Goal: Check status: Check status

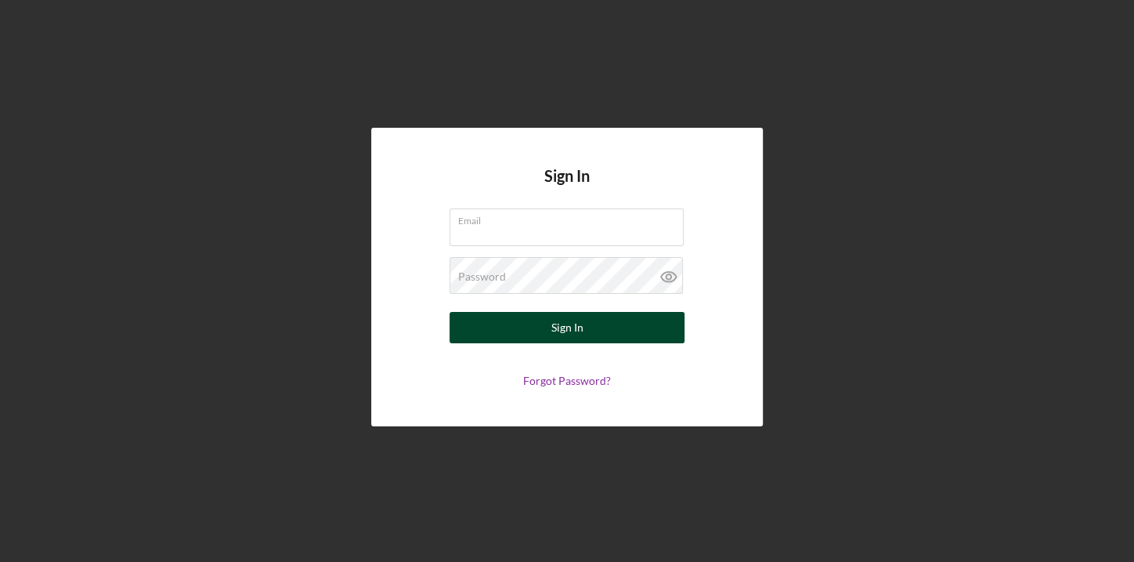
type input "[EMAIL_ADDRESS][DOMAIN_NAME]"
click at [554, 333] on div "Sign In" at bounding box center [568, 327] width 32 height 31
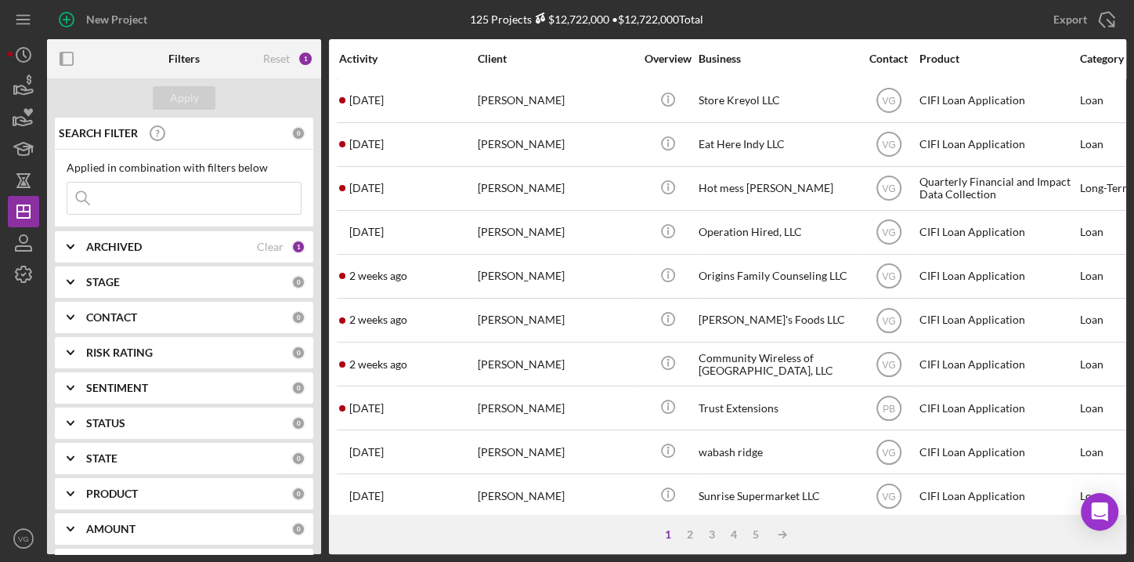
click at [230, 201] on input at bounding box center [183, 198] width 233 height 31
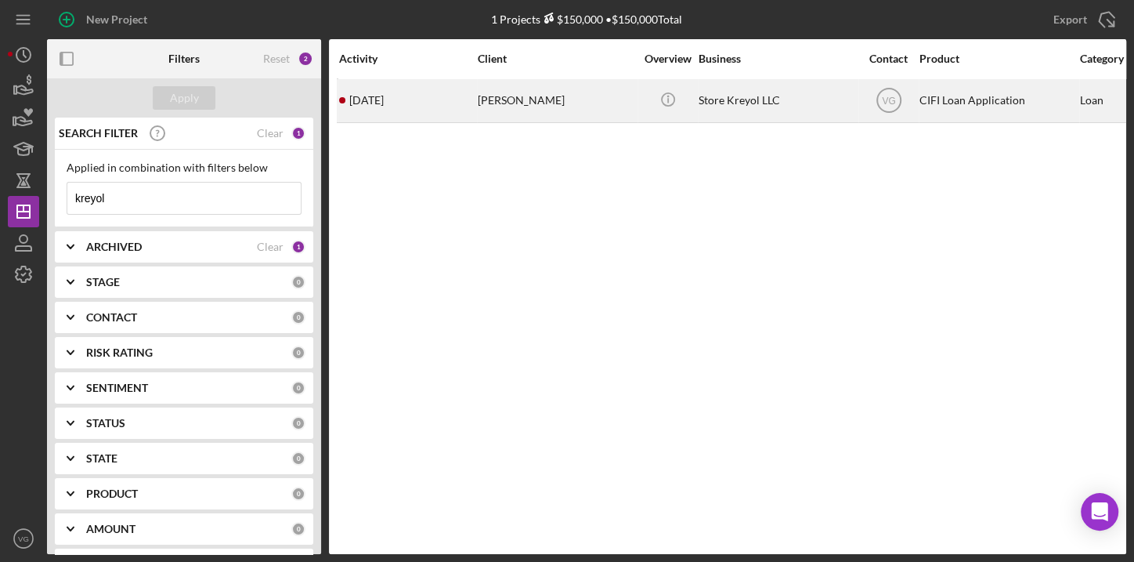
type input "kreyol"
click at [540, 100] on div "[PERSON_NAME]" at bounding box center [556, 101] width 157 height 42
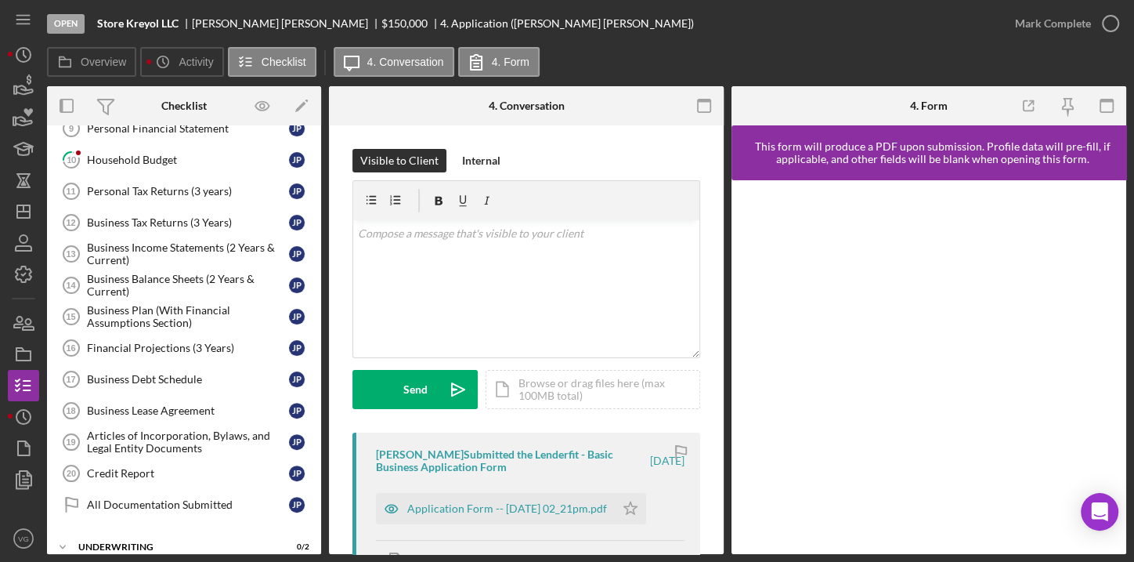
scroll to position [311, 0]
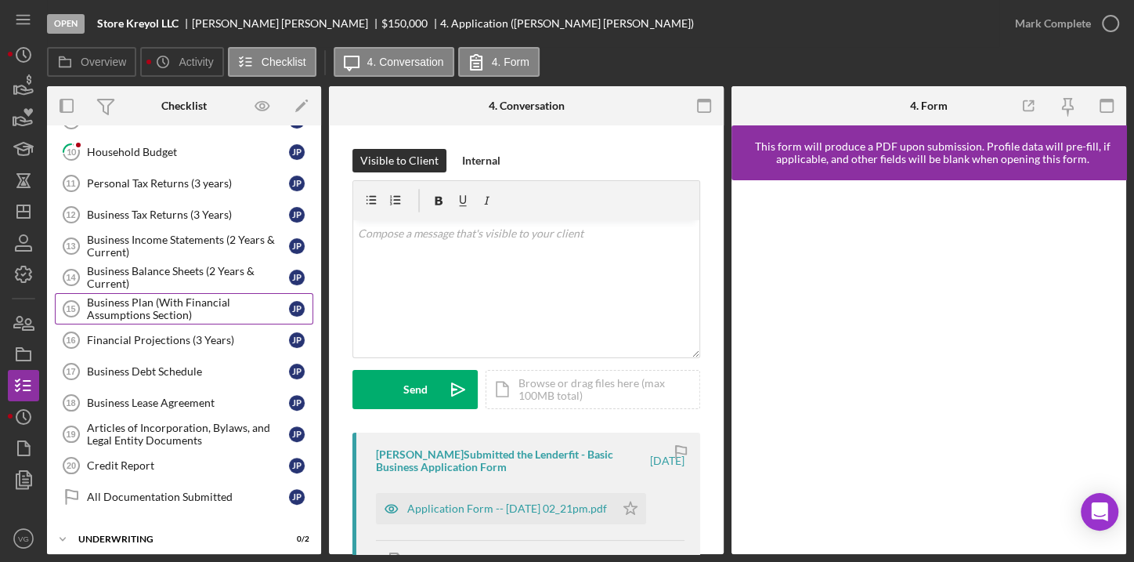
click at [160, 309] on div "Business Plan (With Financial Assumptions Section)" at bounding box center [188, 308] width 202 height 25
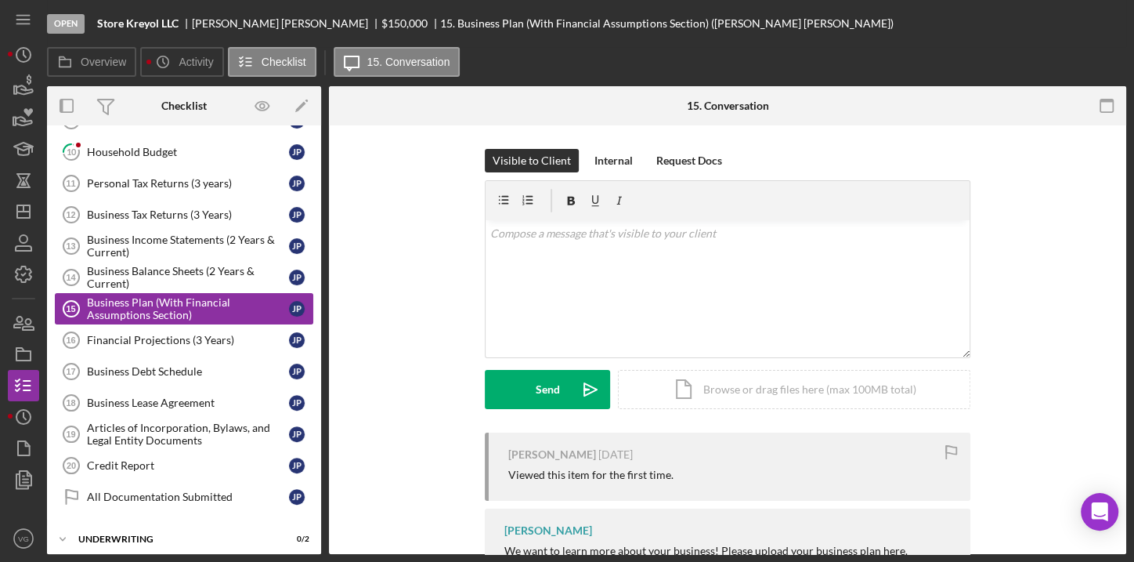
scroll to position [311, 0]
click at [159, 272] on div "Business Balance Sheets (2 Years & Current)" at bounding box center [188, 277] width 202 height 25
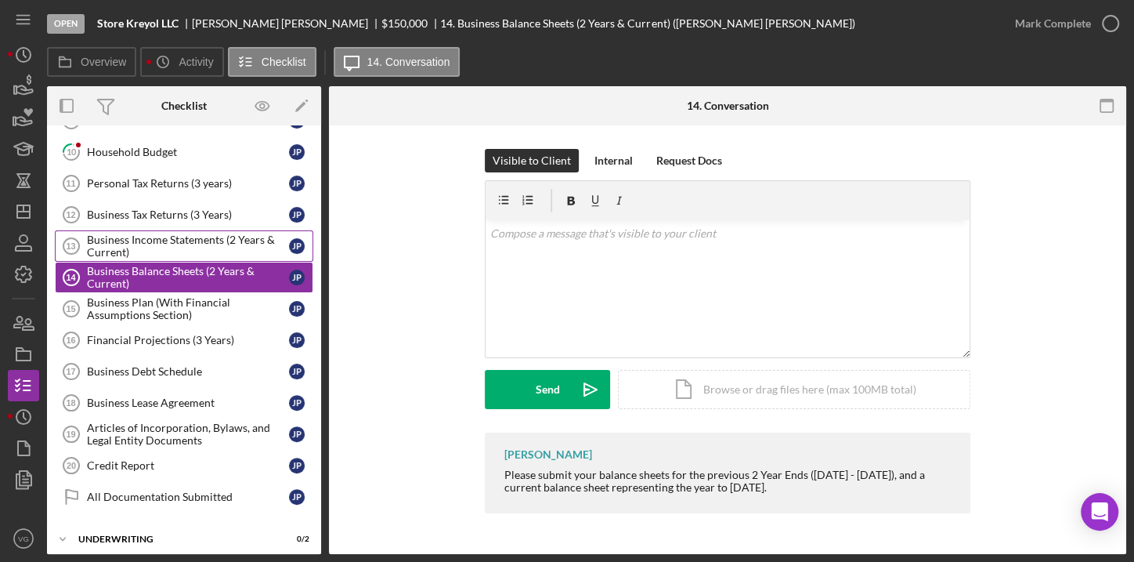
click at [157, 240] on div "Business Income Statements (2 Years & Current)" at bounding box center [188, 245] width 202 height 25
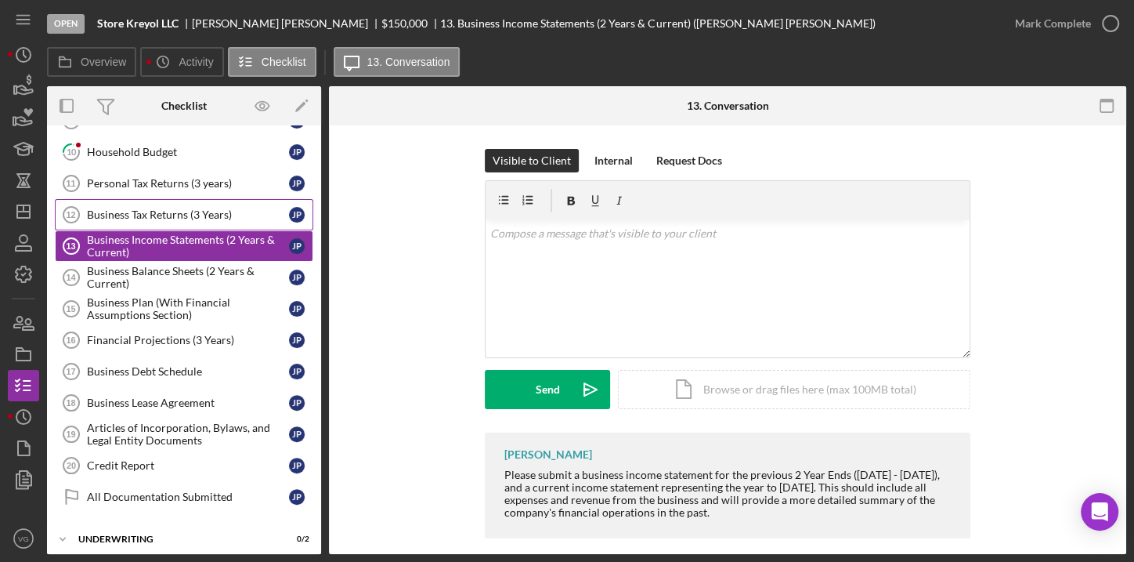
click at [159, 218] on link "Business Tax Returns (3 Years) 12 Business Tax Returns (3 Years) J P" at bounding box center [184, 214] width 259 height 31
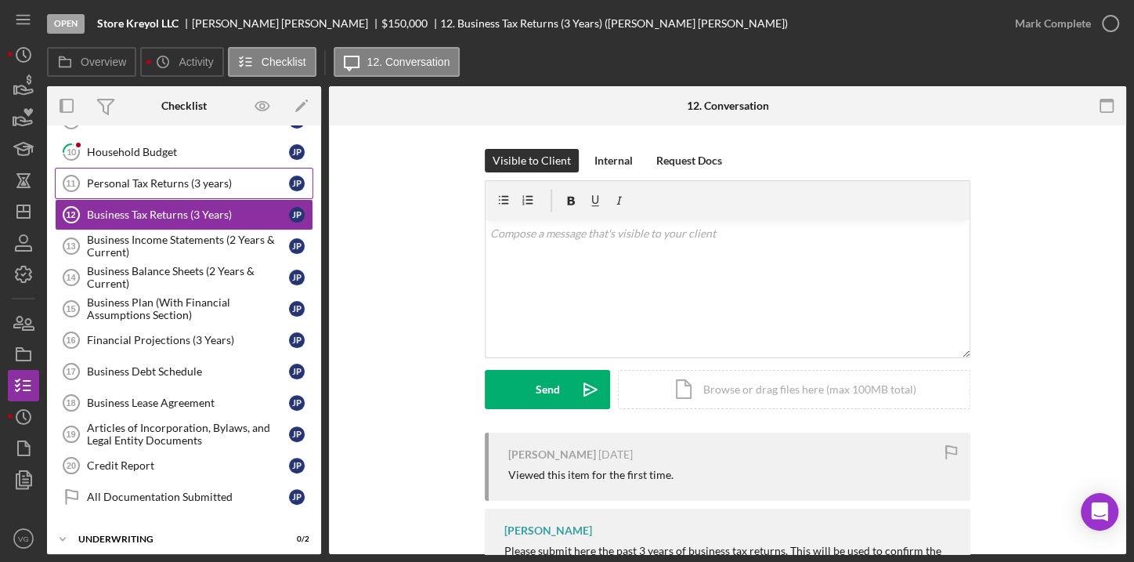
click at [168, 179] on div "Personal Tax Returns (3 years)" at bounding box center [188, 183] width 202 height 13
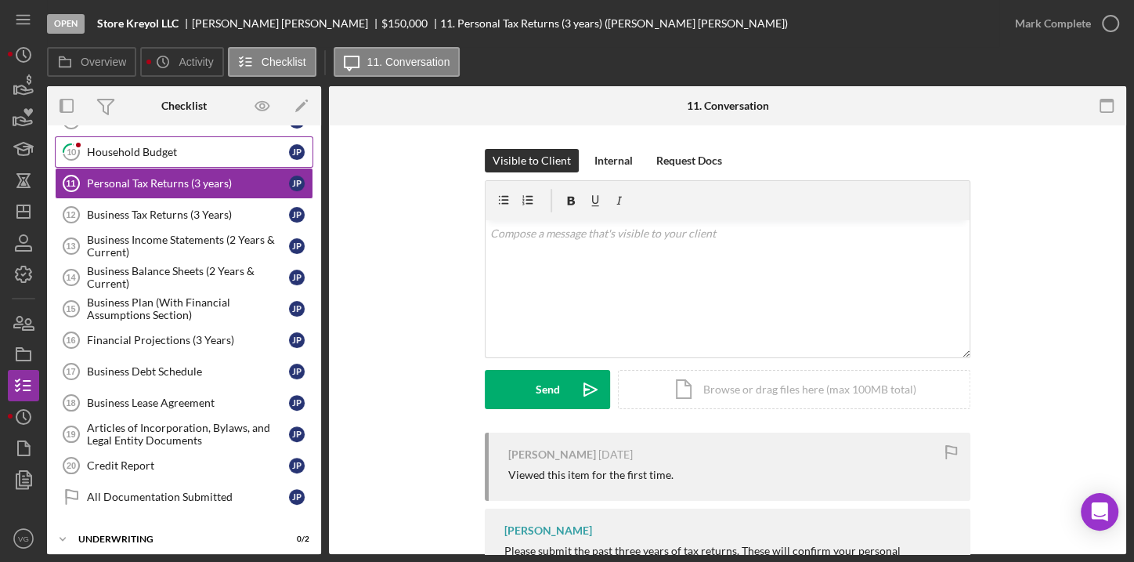
click at [150, 150] on div "Household Budget" at bounding box center [188, 152] width 202 height 13
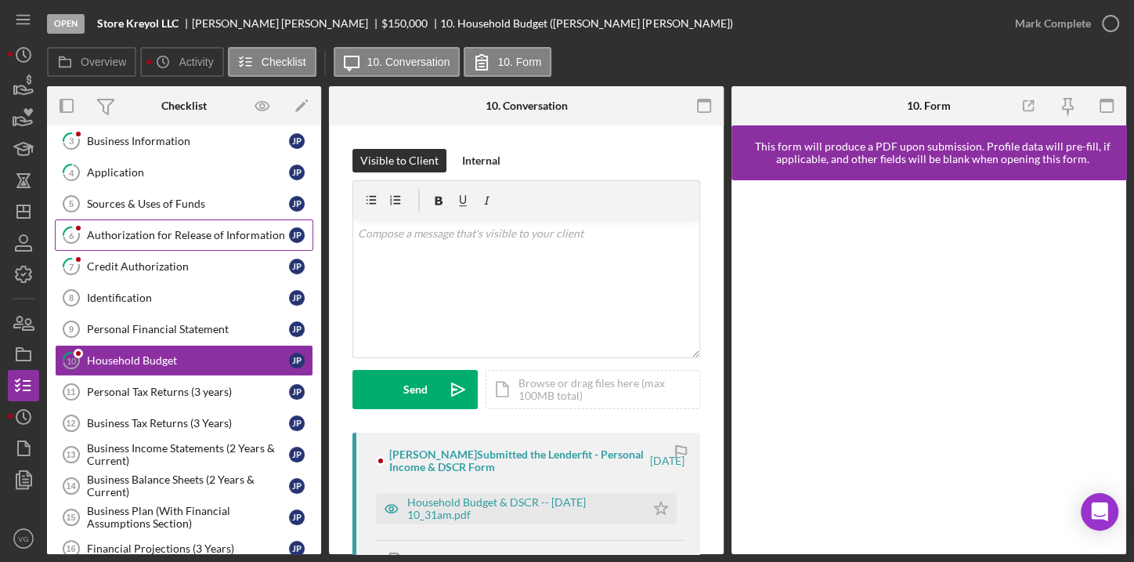
scroll to position [97, 0]
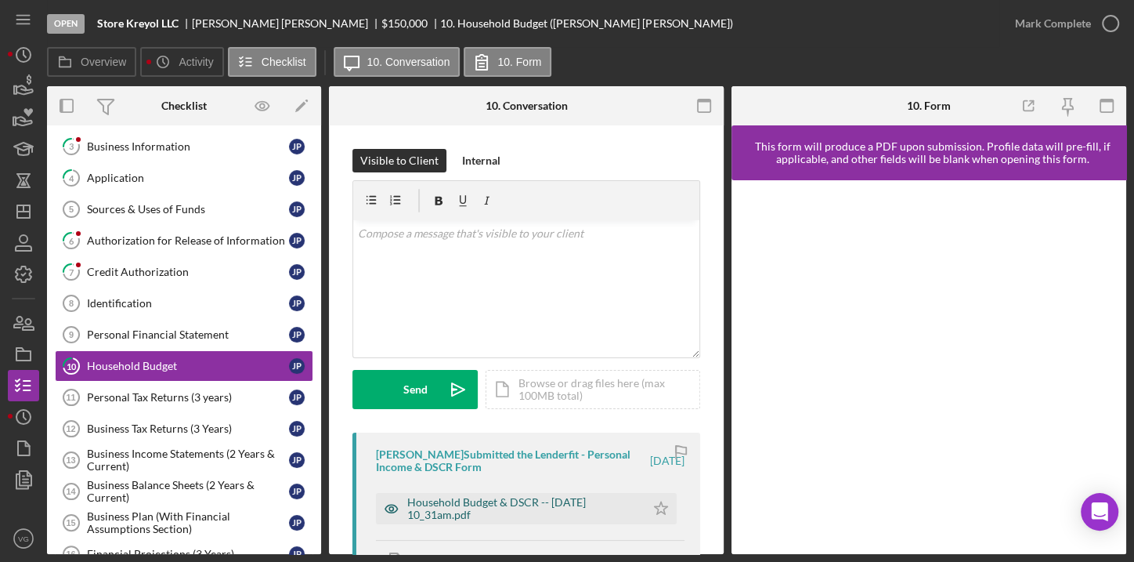
click at [533, 508] on div "Household Budget & DSCR -- [DATE] 10_31am.pdf" at bounding box center [522, 508] width 230 height 25
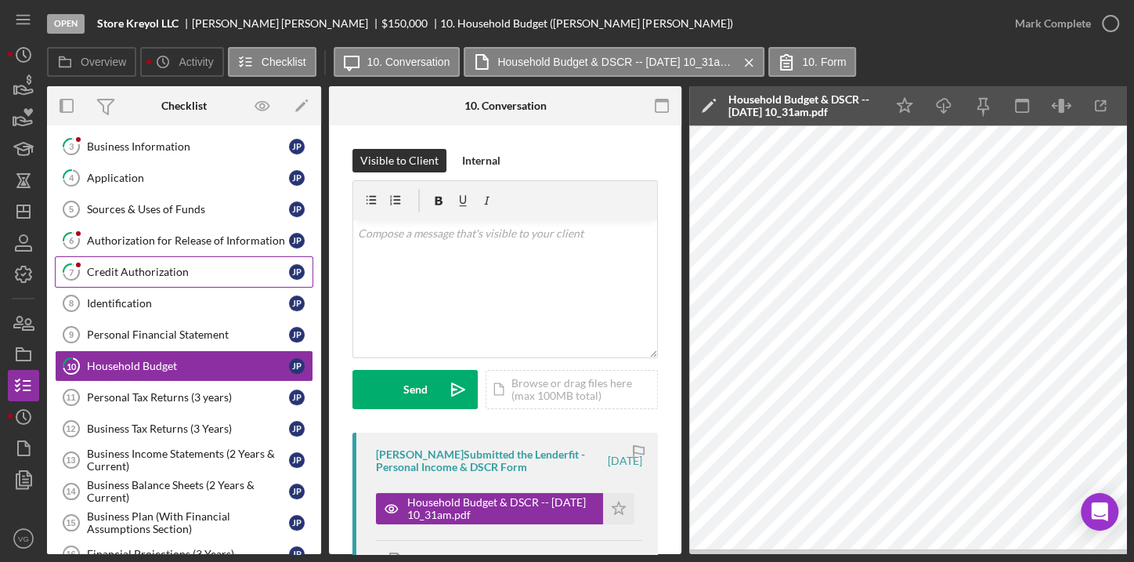
click at [116, 269] on div "Credit Authorization" at bounding box center [188, 272] width 202 height 13
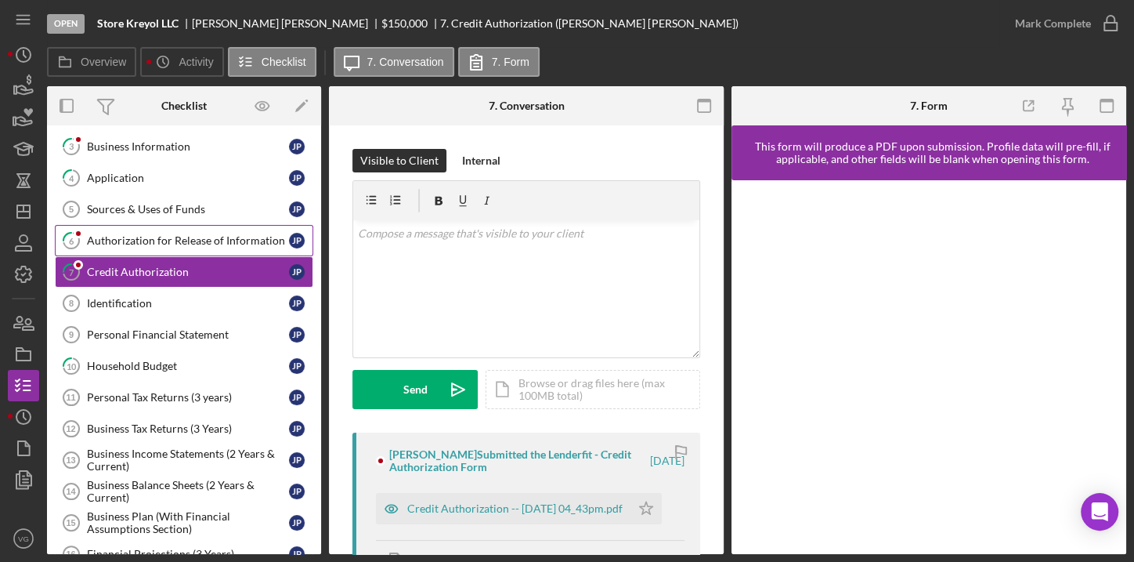
click at [141, 245] on link "6 Authorization for Release of Information J P" at bounding box center [184, 240] width 259 height 31
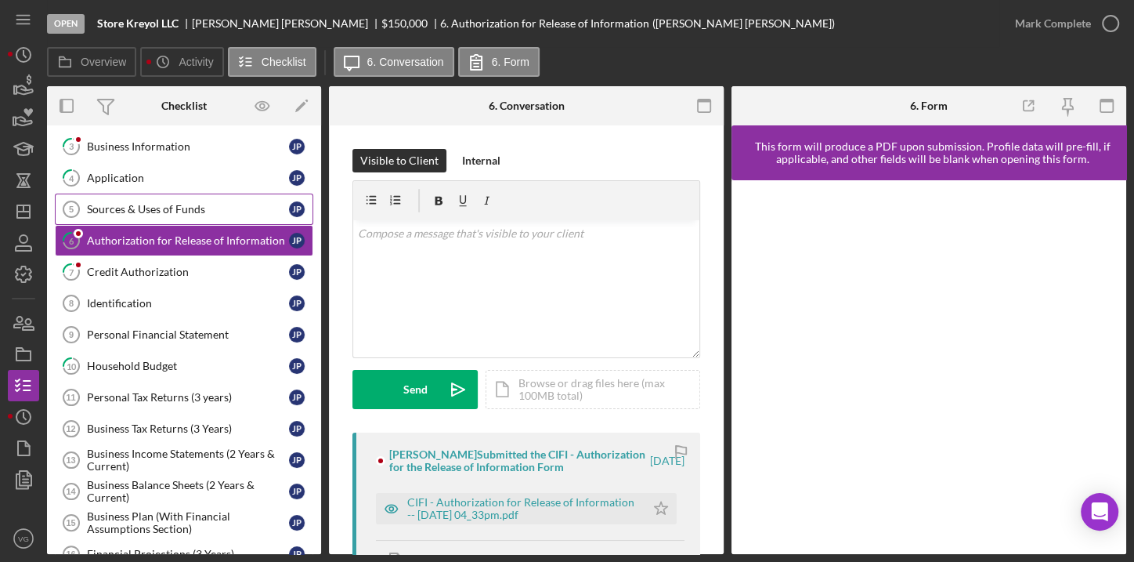
click at [147, 215] on link "Sources & Uses of Funds 5 Sources & Uses of Funds J P" at bounding box center [184, 209] width 259 height 31
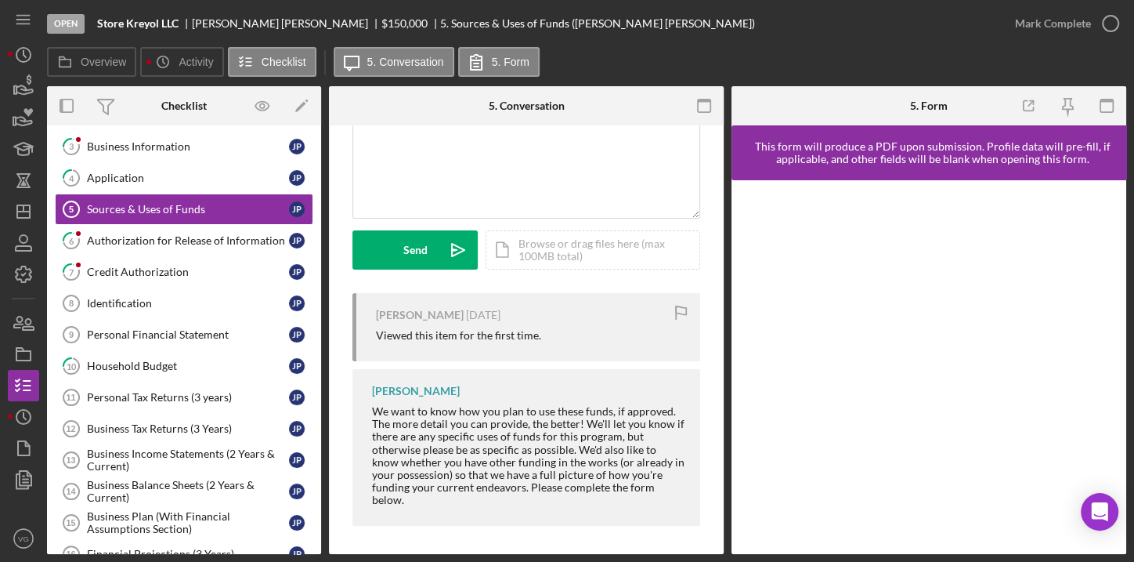
scroll to position [142, 0]
click at [121, 152] on link "3 Business Information J P" at bounding box center [184, 146] width 259 height 31
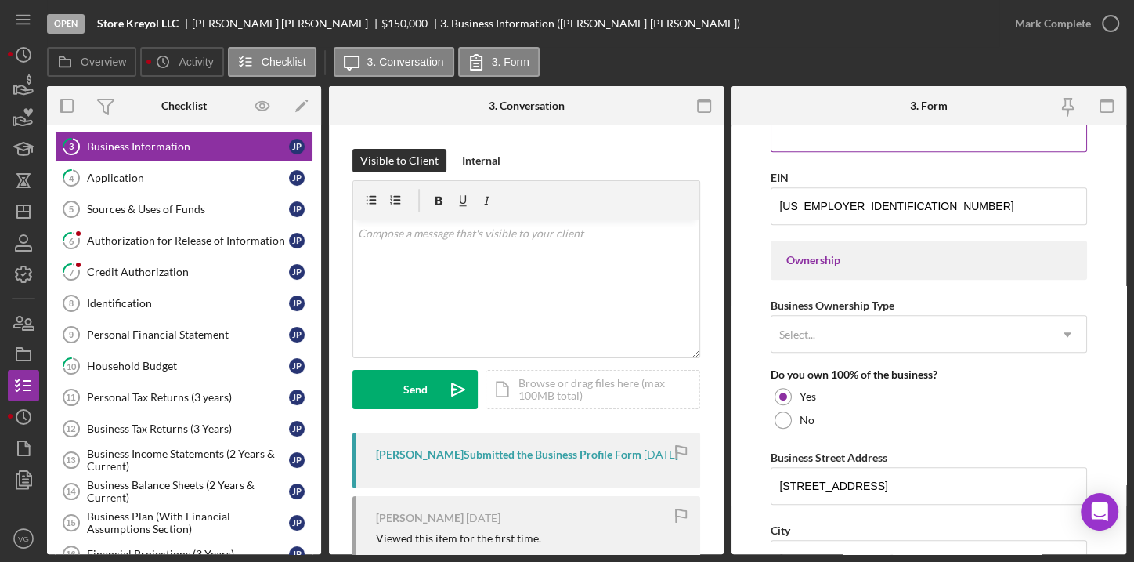
scroll to position [641, 0]
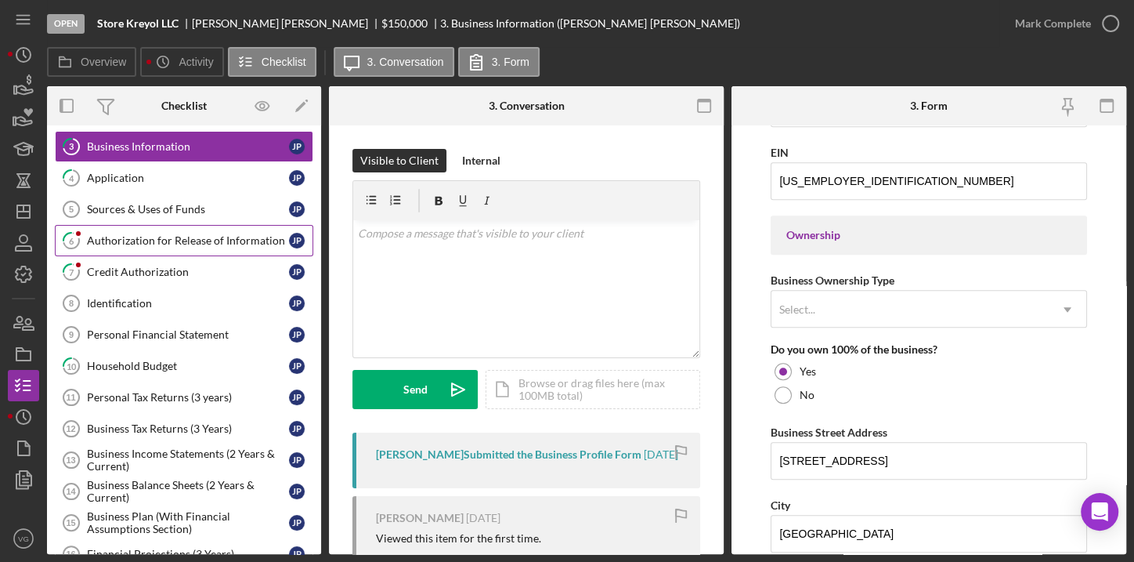
click at [93, 234] on div "Authorization for Release of Information" at bounding box center [188, 240] width 202 height 13
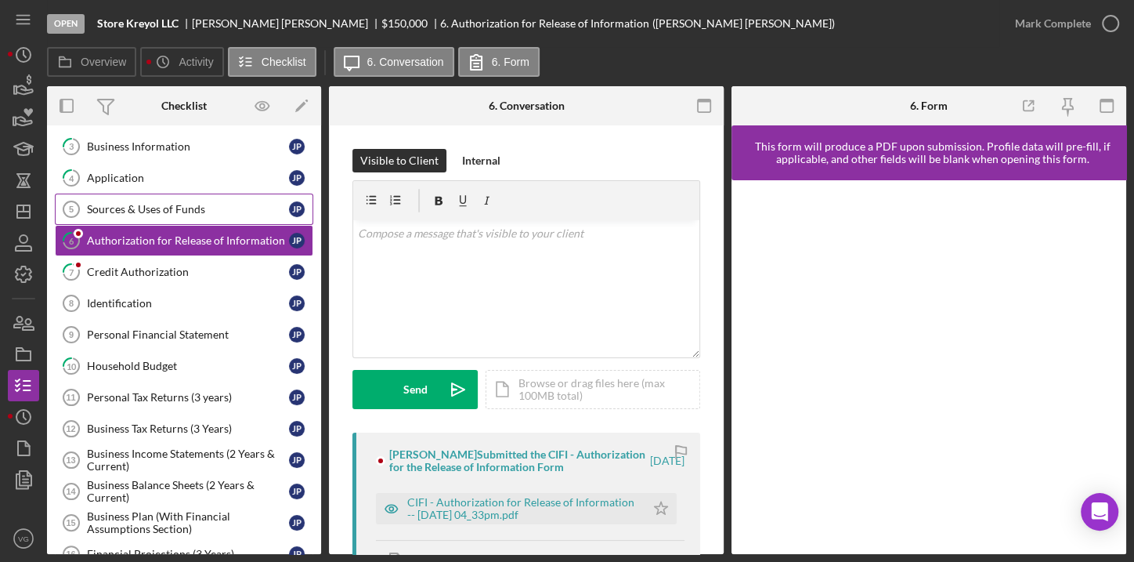
click at [104, 212] on div "Sources & Uses of Funds" at bounding box center [188, 209] width 202 height 13
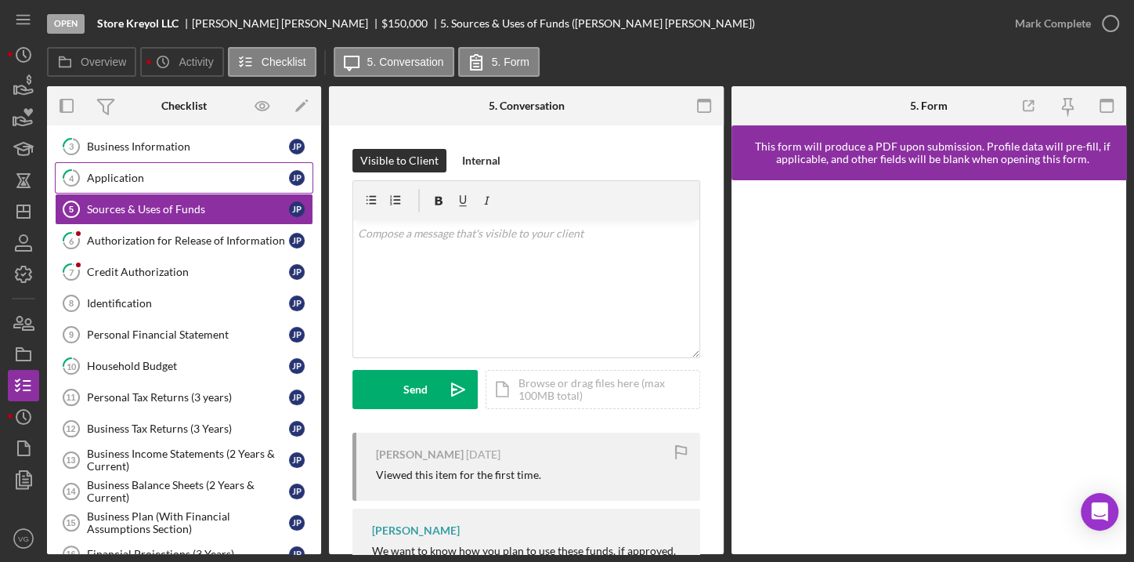
click at [107, 184] on link "4 Application J P" at bounding box center [184, 177] width 259 height 31
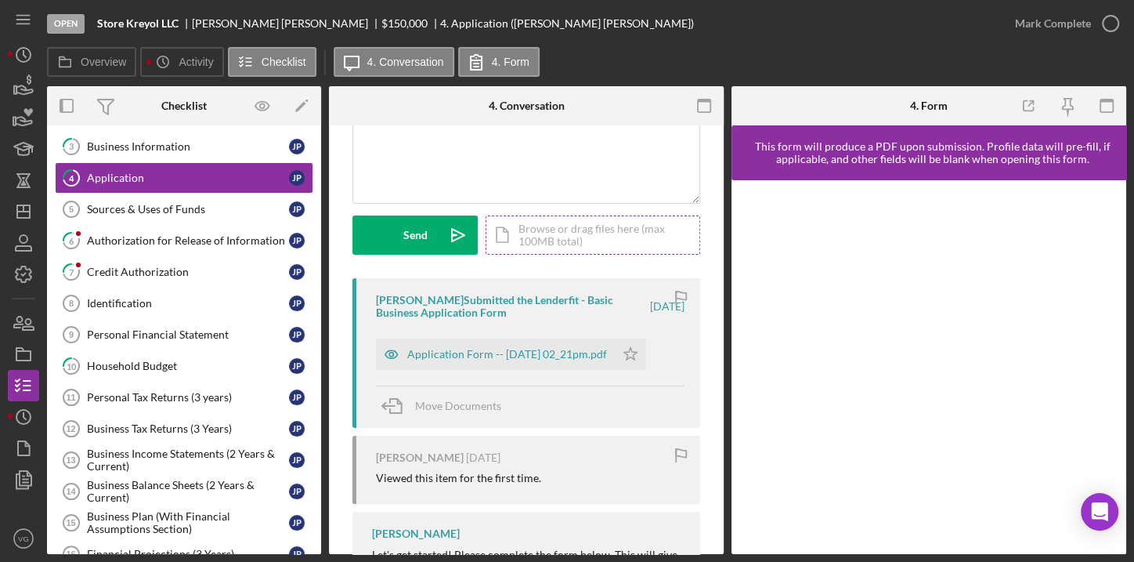
scroll to position [213, 0]
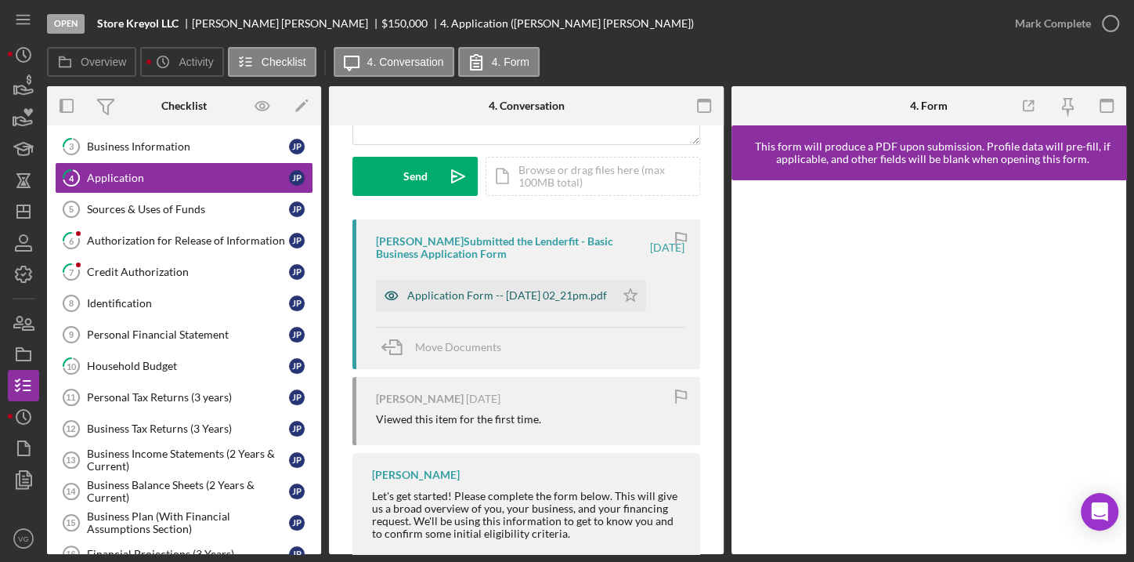
click at [522, 298] on div "Application Form -- [DATE] 02_21pm.pdf" at bounding box center [507, 295] width 200 height 13
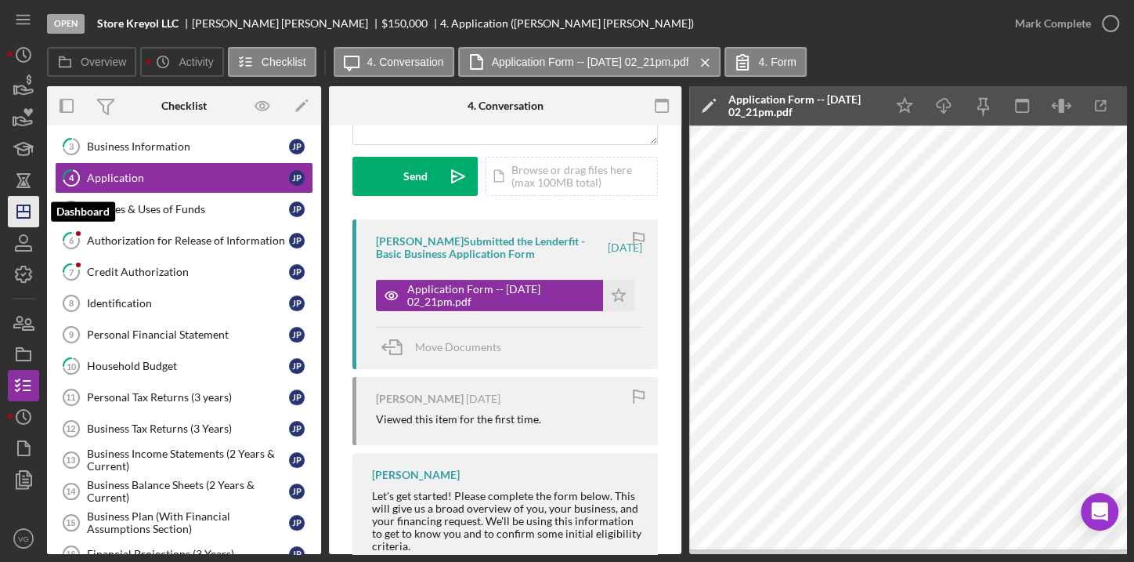
click at [25, 205] on polygon "button" at bounding box center [23, 211] width 13 height 13
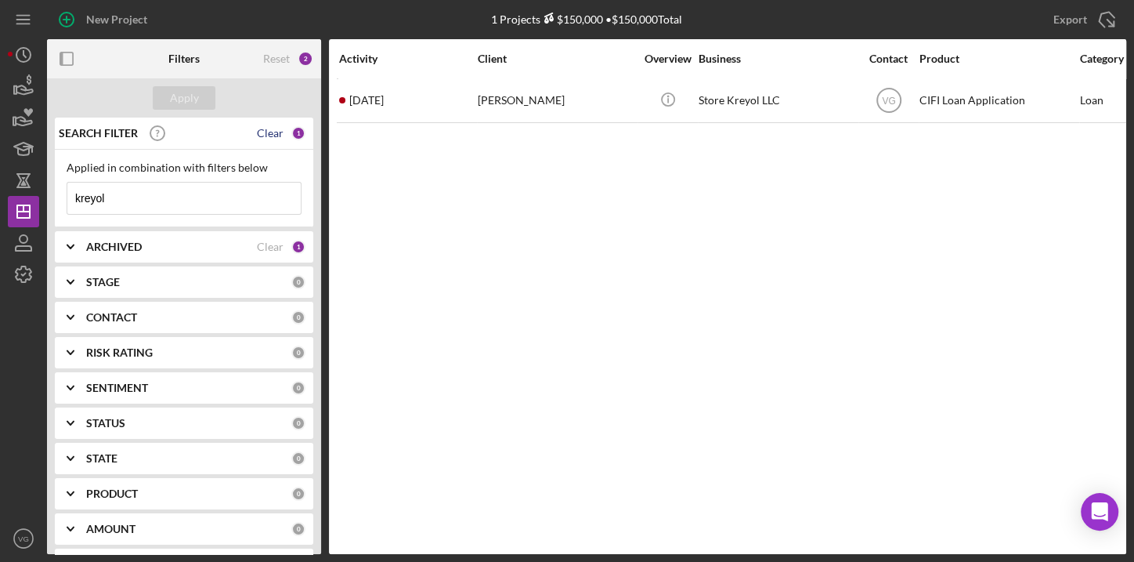
click at [275, 136] on div "Clear" at bounding box center [270, 133] width 27 height 13
click at [202, 99] on button "Apply" at bounding box center [184, 98] width 63 height 24
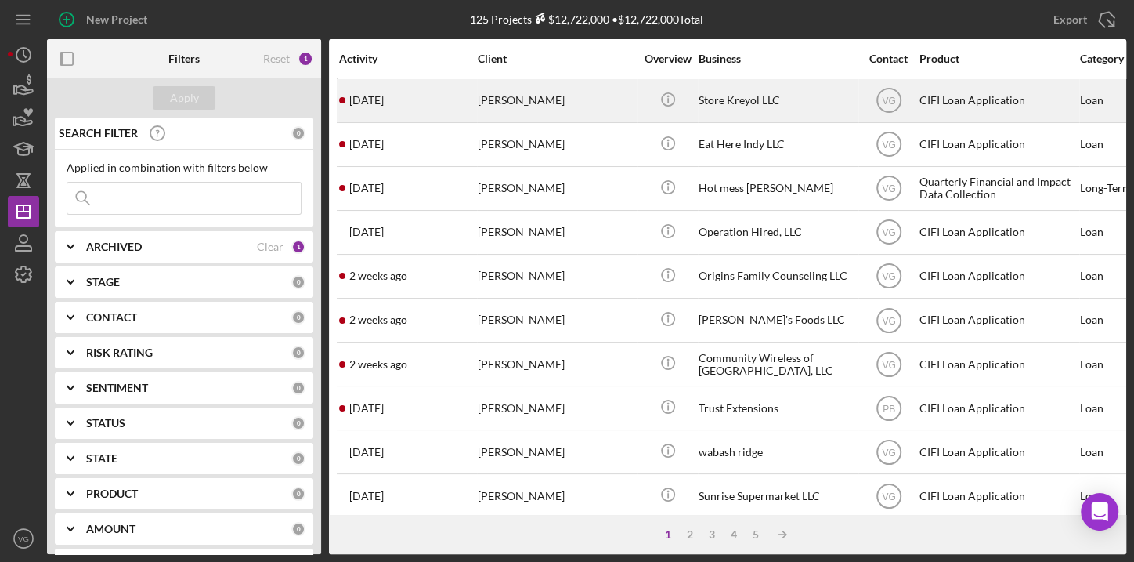
click at [502, 101] on div "[PERSON_NAME]" at bounding box center [556, 101] width 157 height 42
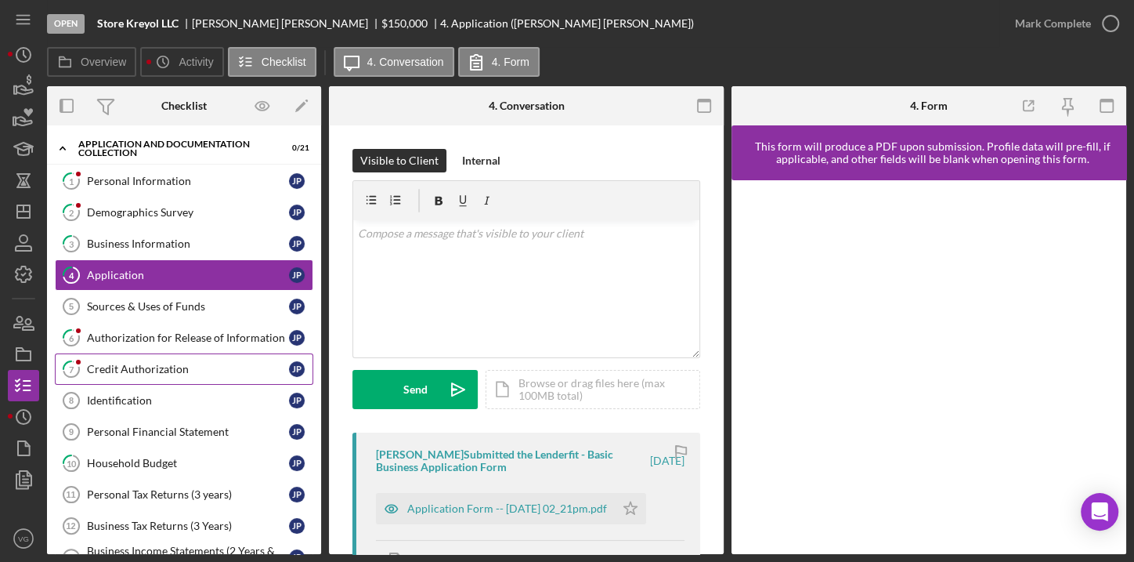
drag, startPoint x: 140, startPoint y: 368, endPoint x: 147, endPoint y: 373, distance: 8.5
click at [140, 368] on div "Credit Authorization" at bounding box center [188, 369] width 202 height 13
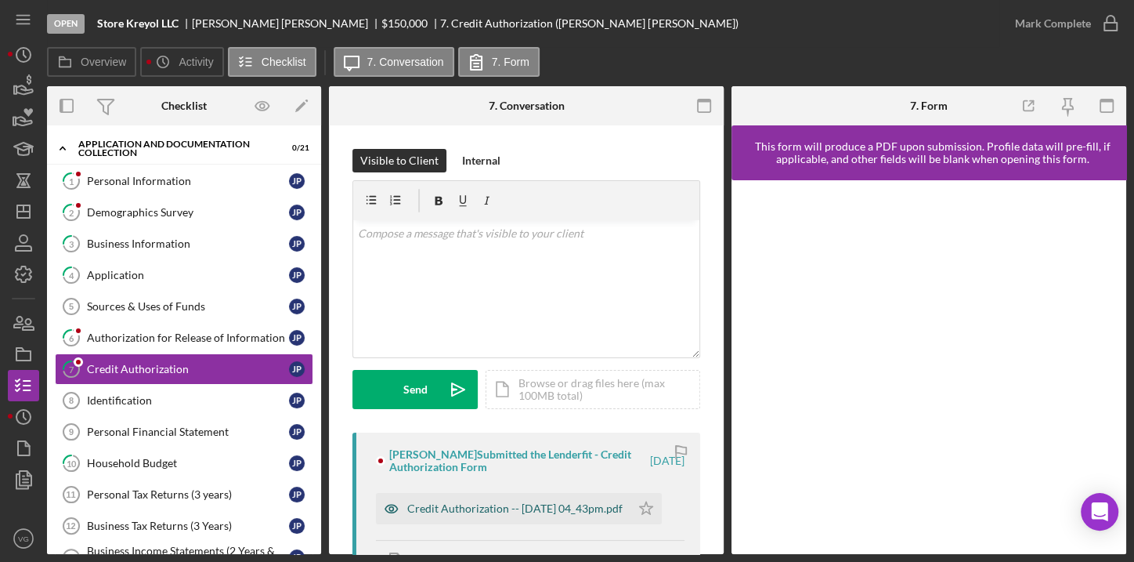
click at [494, 502] on div "Credit Authorization -- [DATE] 04_43pm.pdf" at bounding box center [514, 508] width 215 height 13
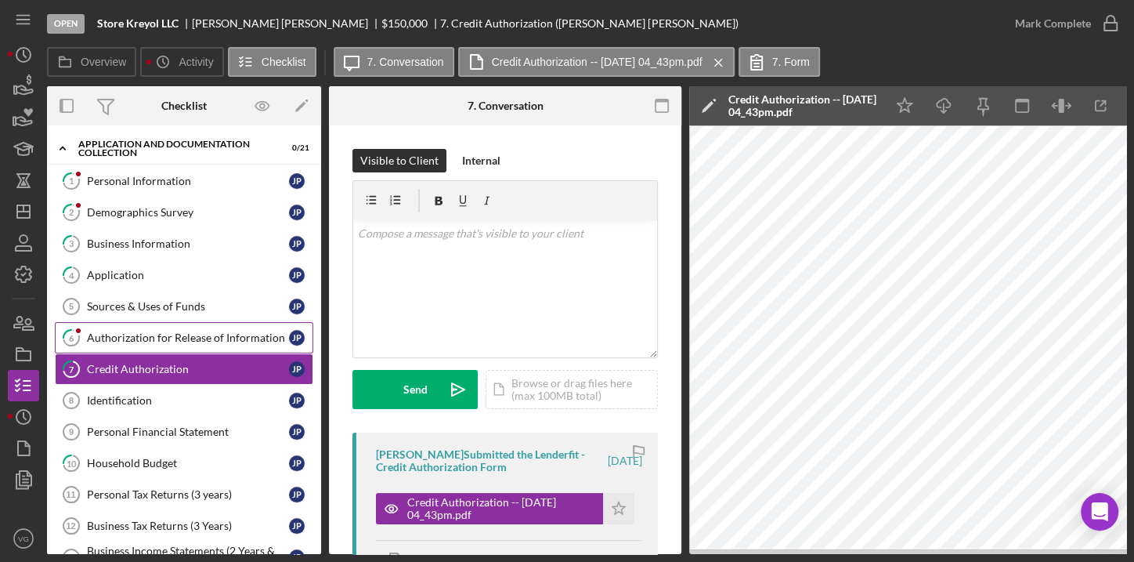
click at [210, 335] on div "Authorization for Release of Information" at bounding box center [188, 337] width 202 height 13
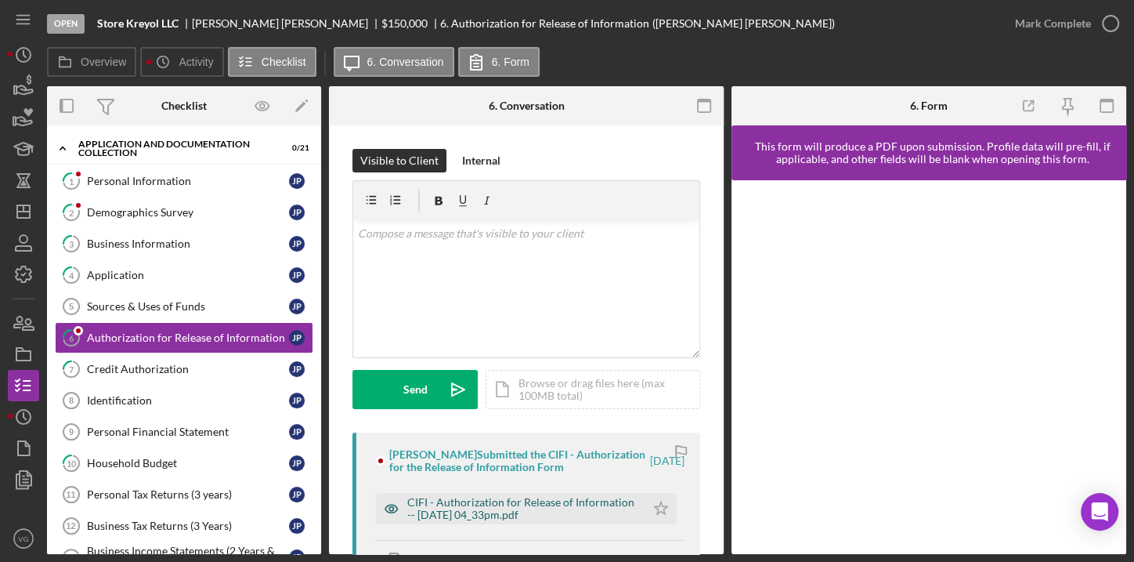
click at [503, 521] on div "CIFI - Authorization for Release of Information -- [DATE] 04_33pm.pdf" at bounding box center [522, 508] width 230 height 25
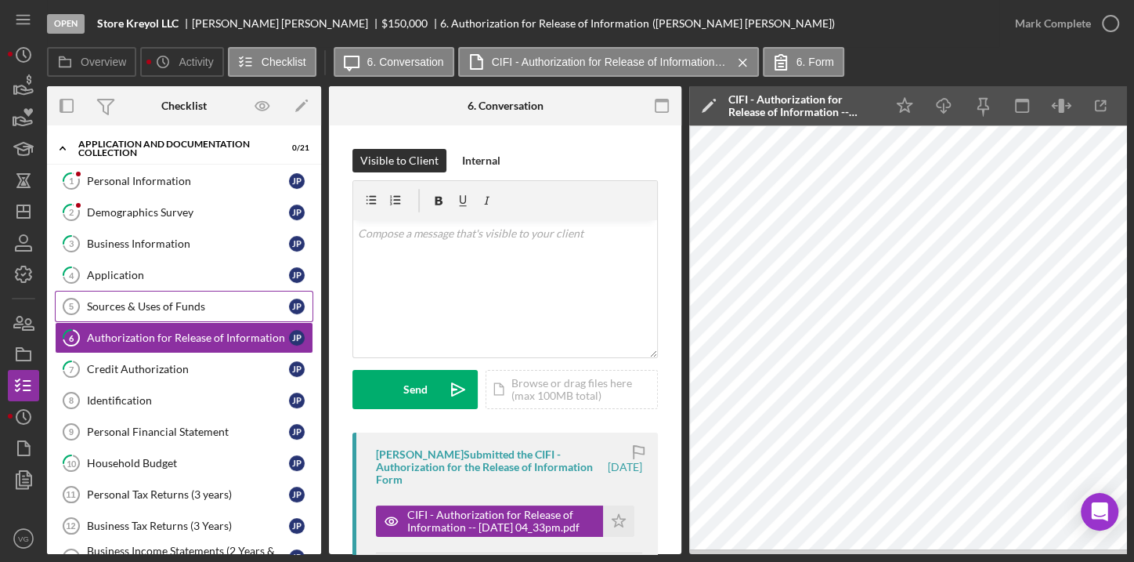
click at [152, 300] on div "Sources & Uses of Funds" at bounding box center [188, 306] width 202 height 13
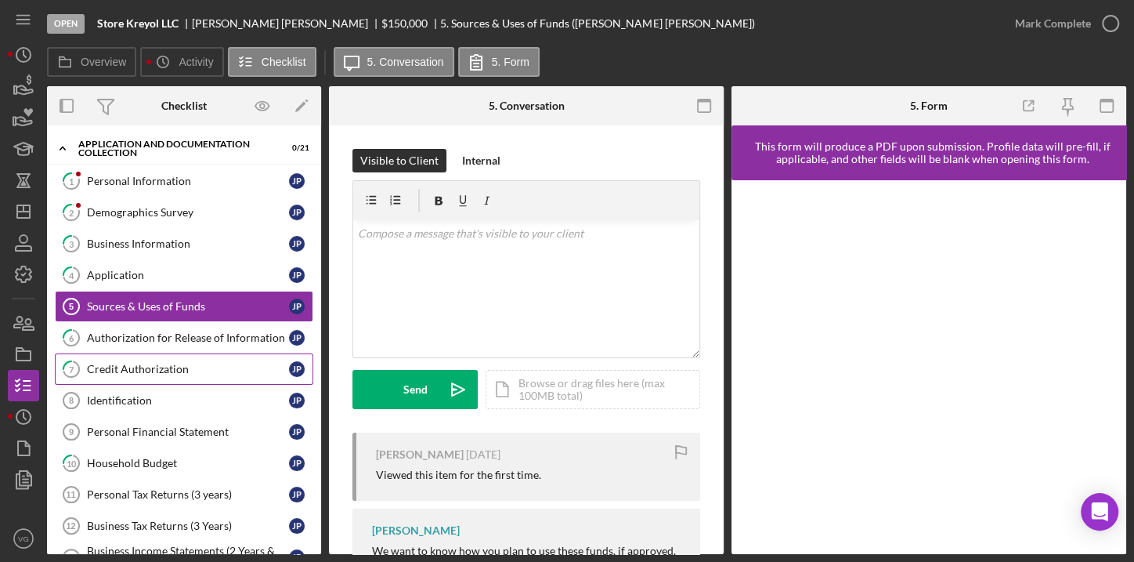
click at [138, 375] on link "7 Credit Authorization J P" at bounding box center [184, 368] width 259 height 31
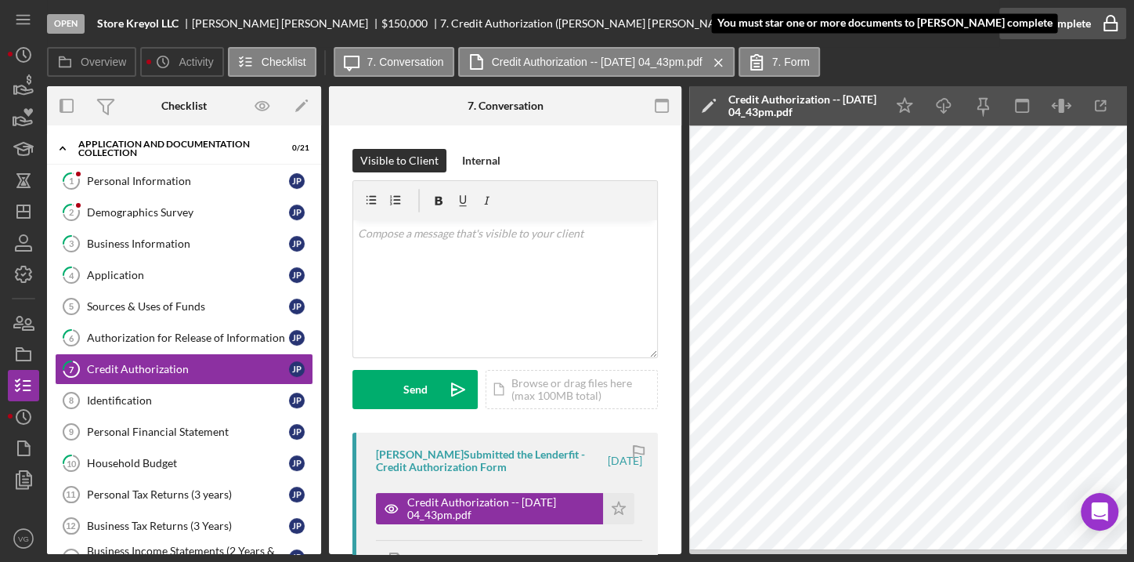
click at [1076, 23] on div "Mark Complete" at bounding box center [1053, 23] width 76 height 31
click at [610, 505] on icon "Icon/Star" at bounding box center [618, 508] width 31 height 31
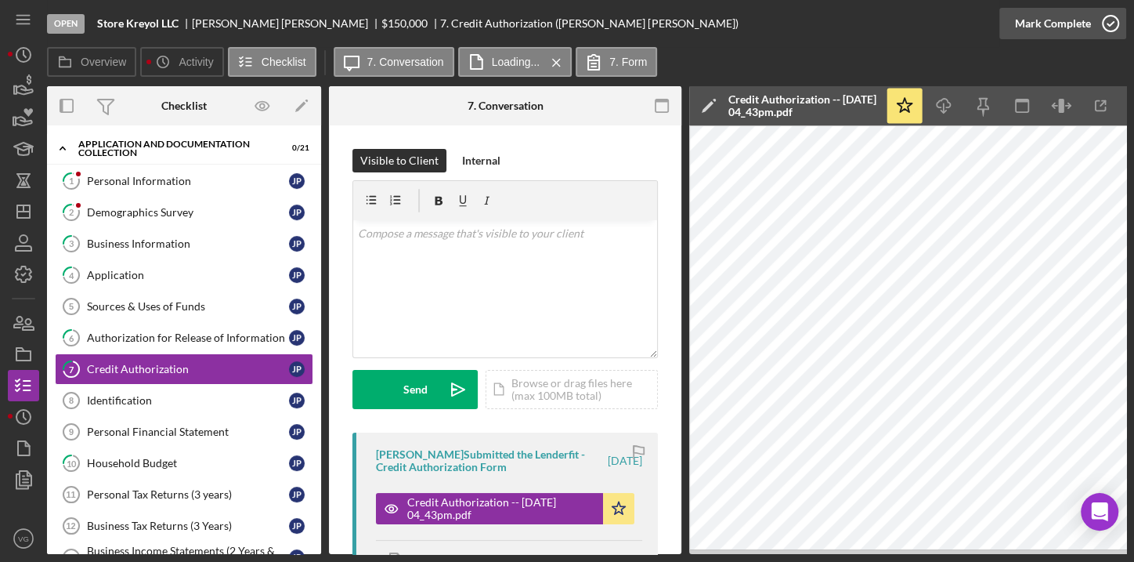
click at [1107, 22] on icon "button" at bounding box center [1110, 23] width 39 height 39
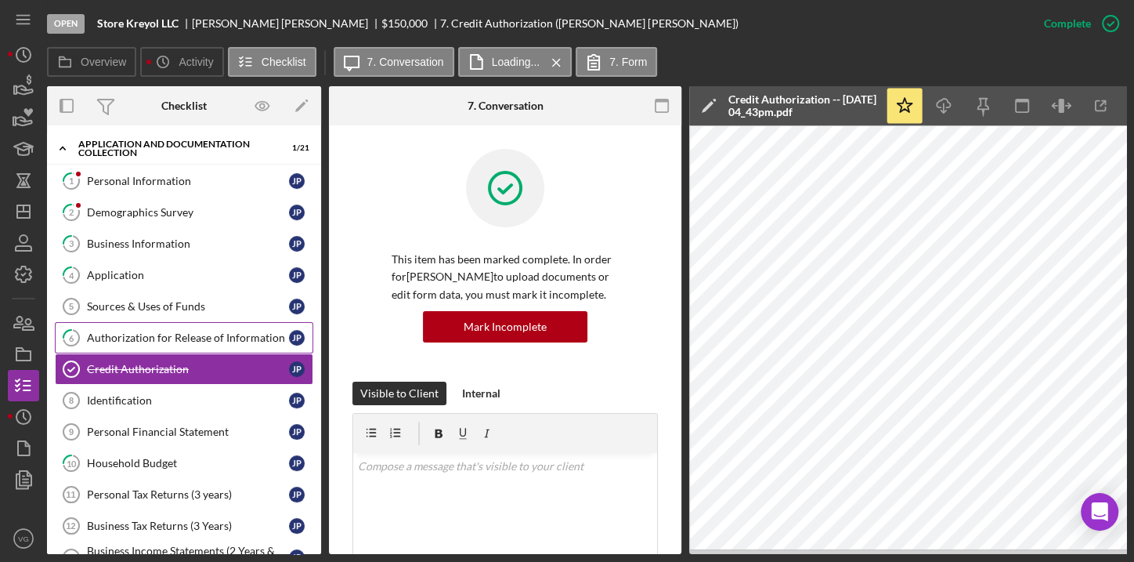
click at [191, 338] on div "Authorization for Release of Information" at bounding box center [188, 337] width 202 height 13
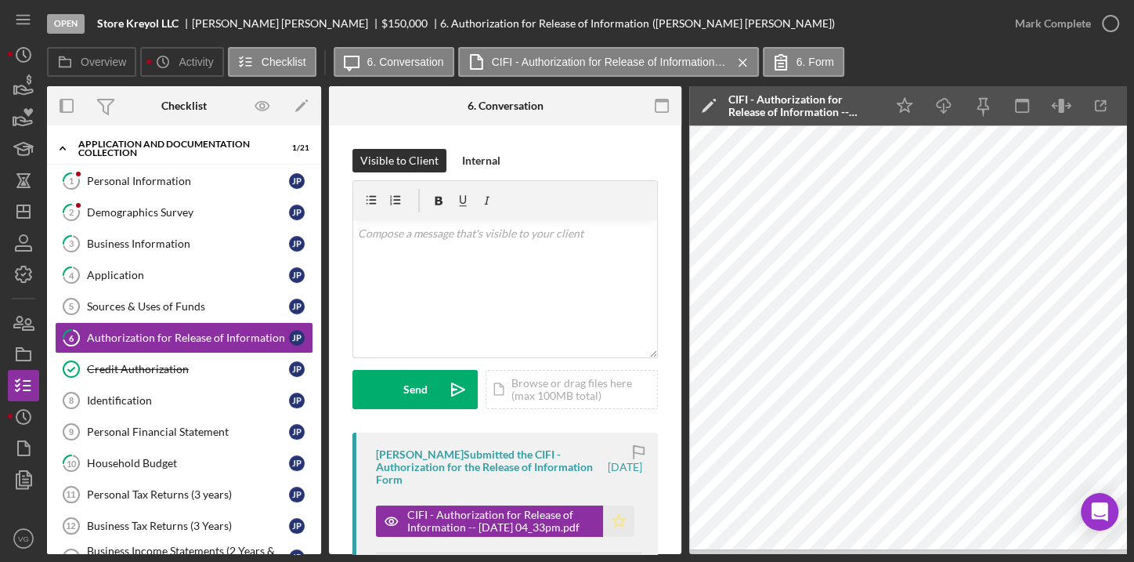
click at [620, 522] on icon "Icon/Star" at bounding box center [618, 520] width 31 height 31
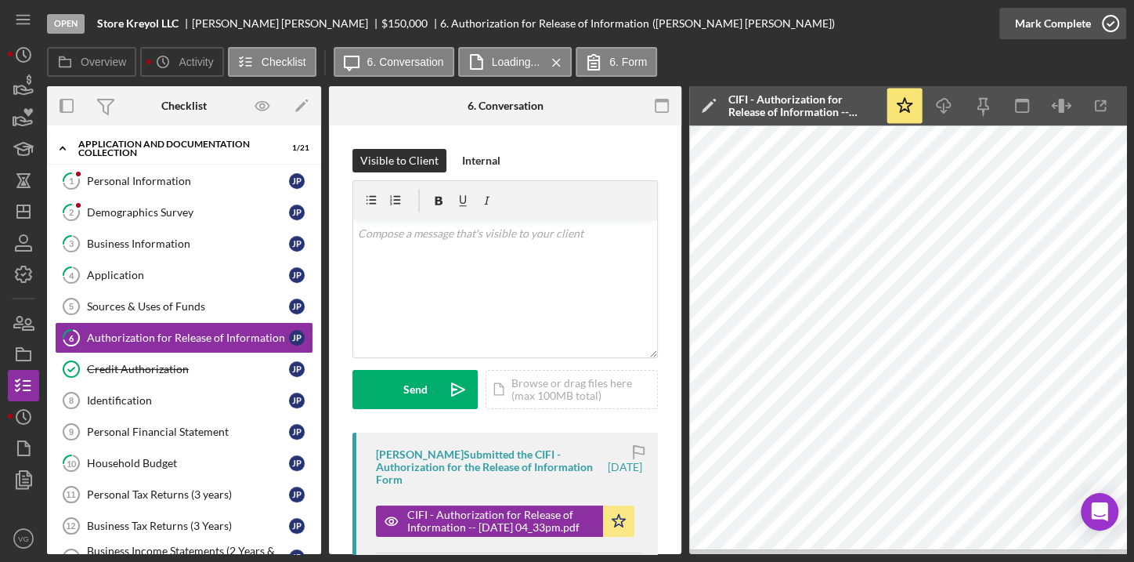
click at [1105, 22] on icon "button" at bounding box center [1110, 23] width 39 height 39
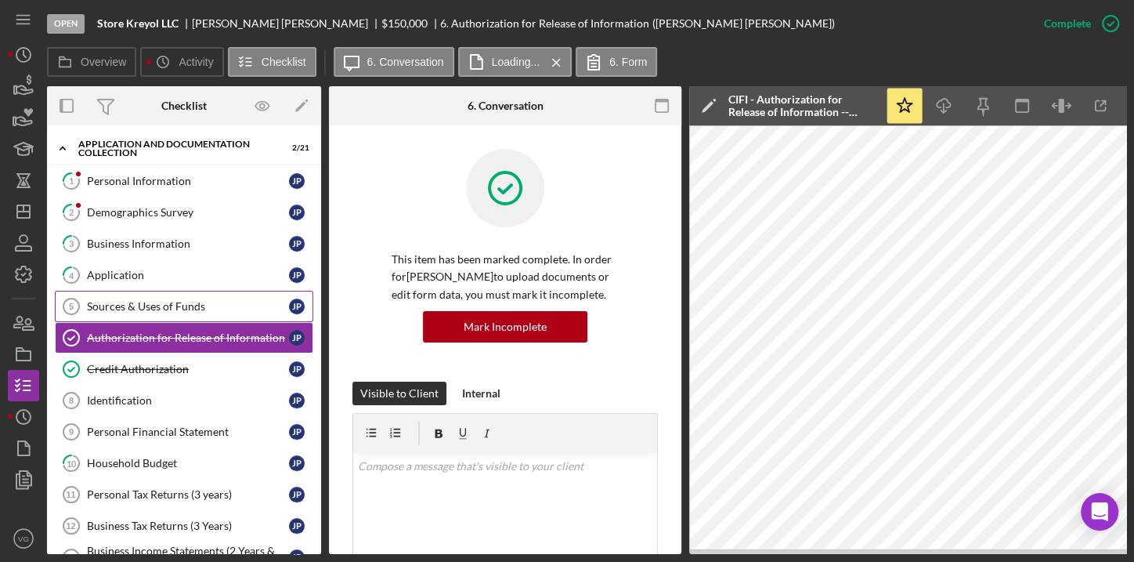
click at [100, 300] on div "Sources & Uses of Funds" at bounding box center [188, 306] width 202 height 13
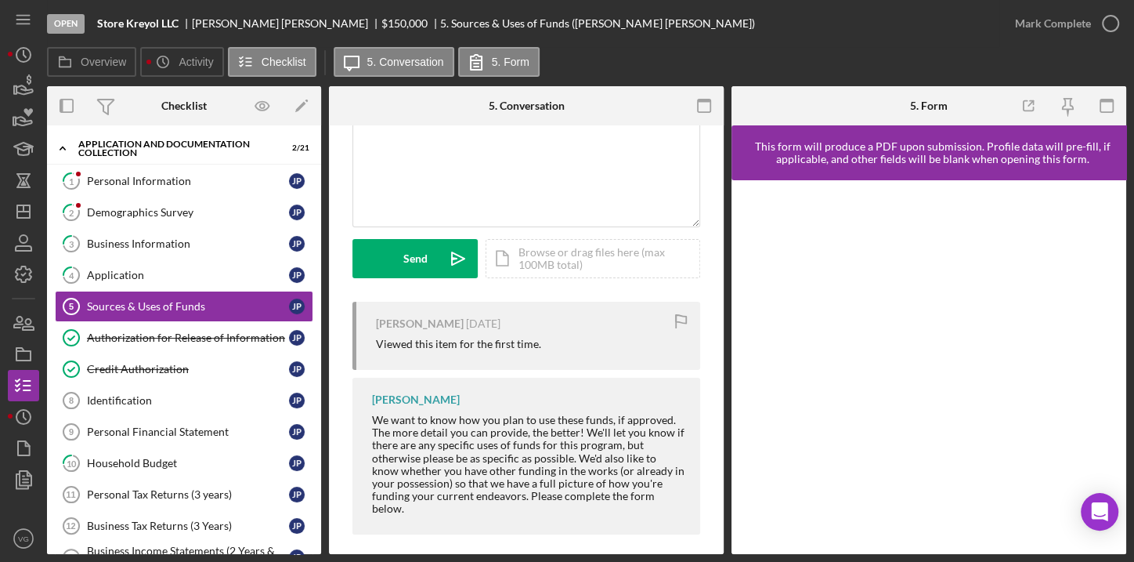
scroll to position [142, 0]
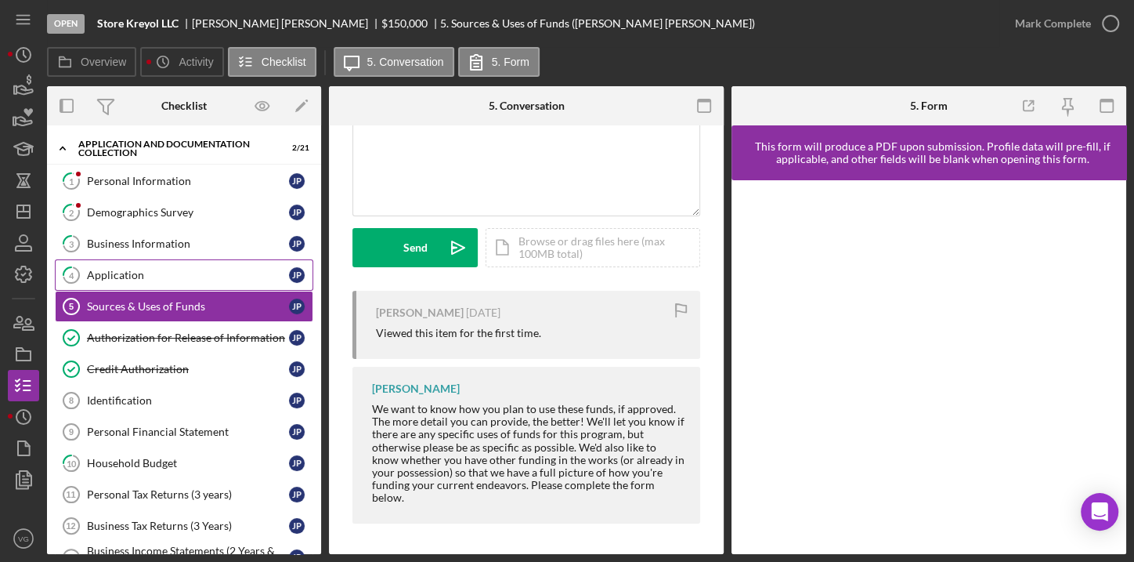
click at [139, 279] on div "Application" at bounding box center [188, 275] width 202 height 13
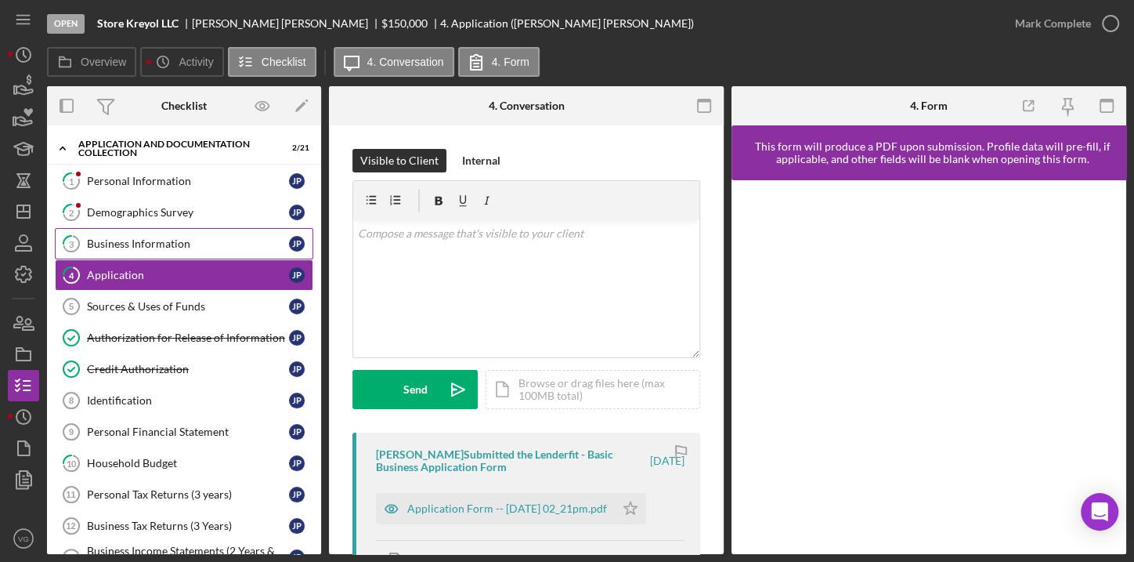
click at [143, 248] on div "Business Information" at bounding box center [188, 243] width 202 height 13
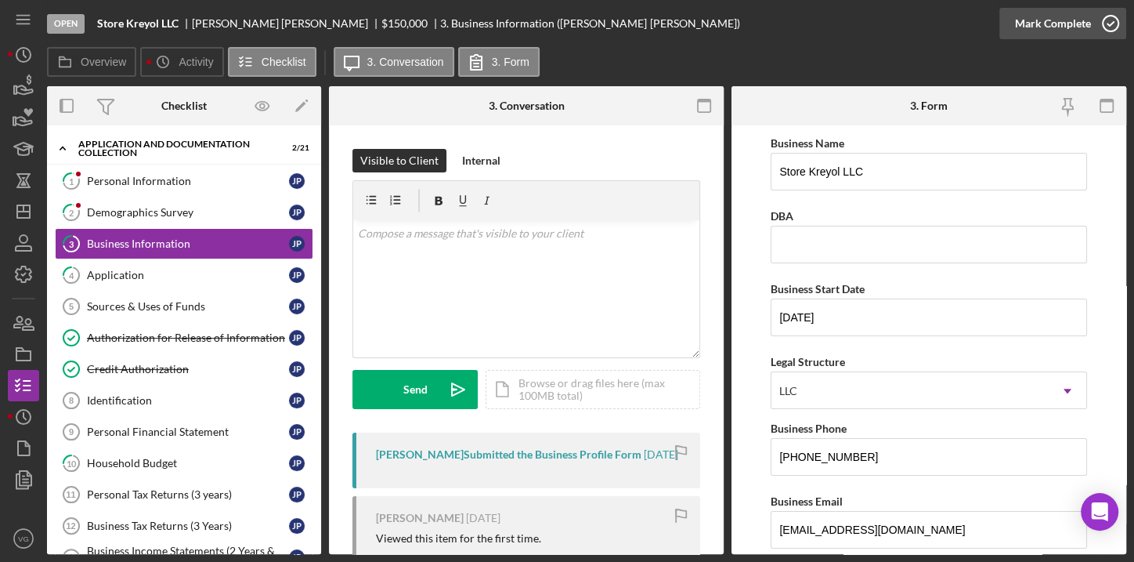
click at [1076, 25] on div "Mark Complete" at bounding box center [1053, 23] width 76 height 31
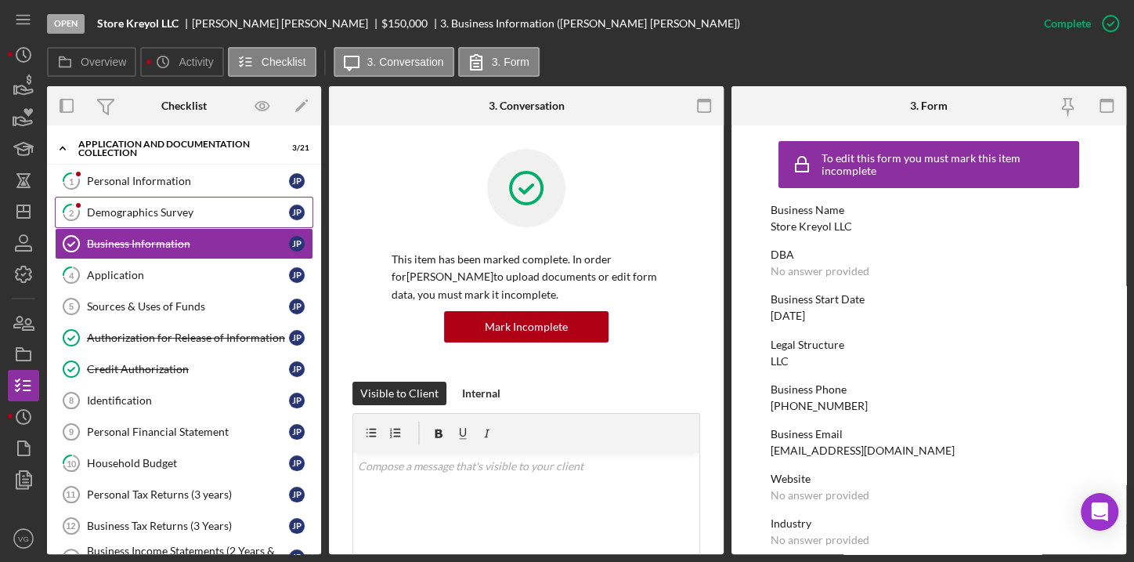
click at [124, 211] on div "Demographics Survey" at bounding box center [188, 212] width 202 height 13
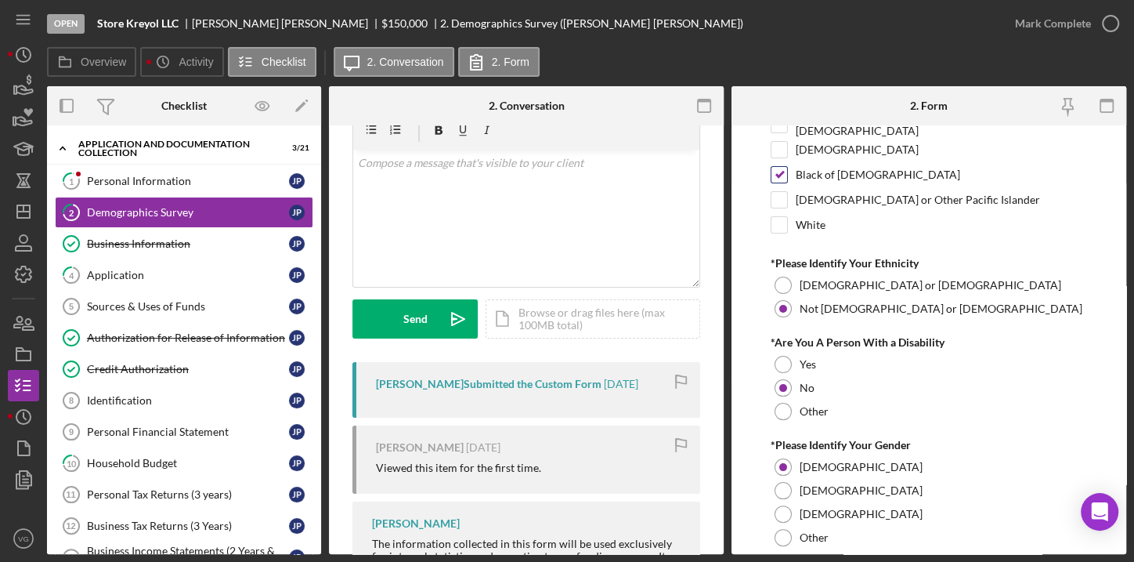
scroll to position [191, 0]
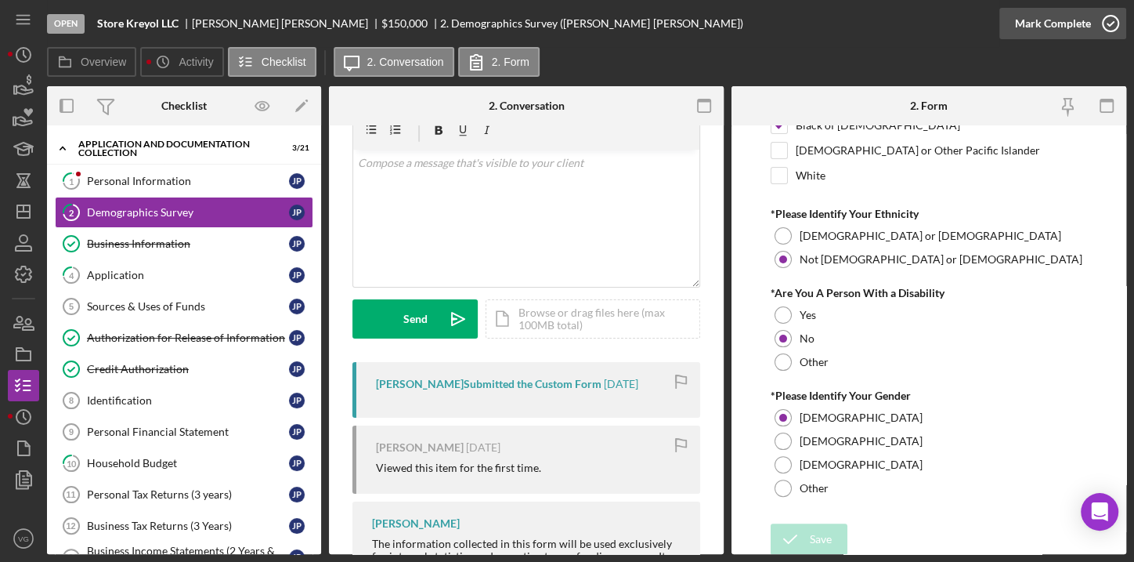
click at [1073, 30] on div "Mark Complete" at bounding box center [1053, 23] width 76 height 31
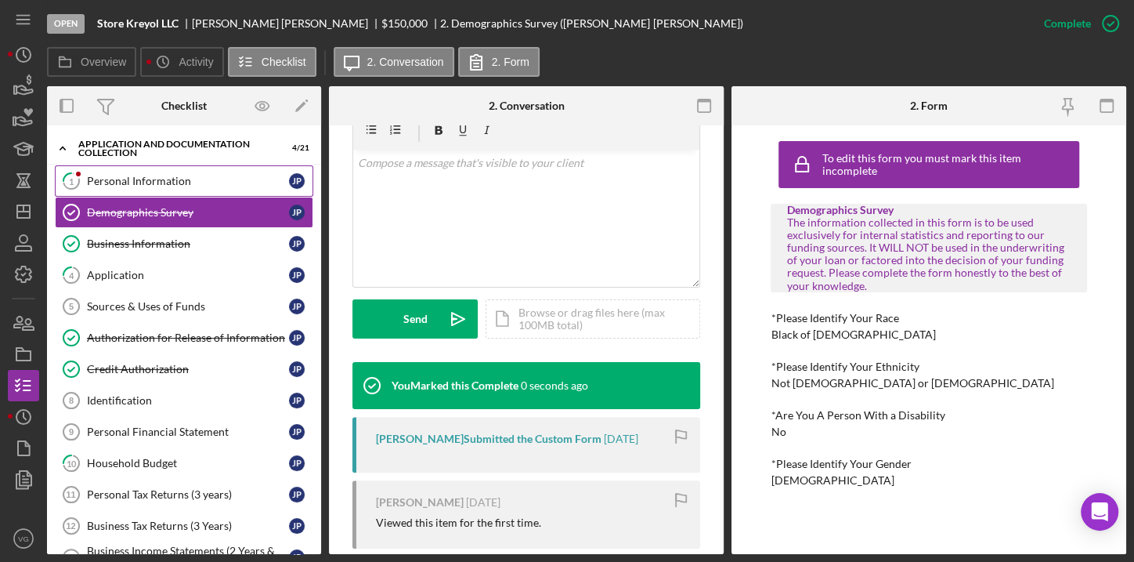
click at [100, 183] on div "Personal Information" at bounding box center [188, 181] width 202 height 13
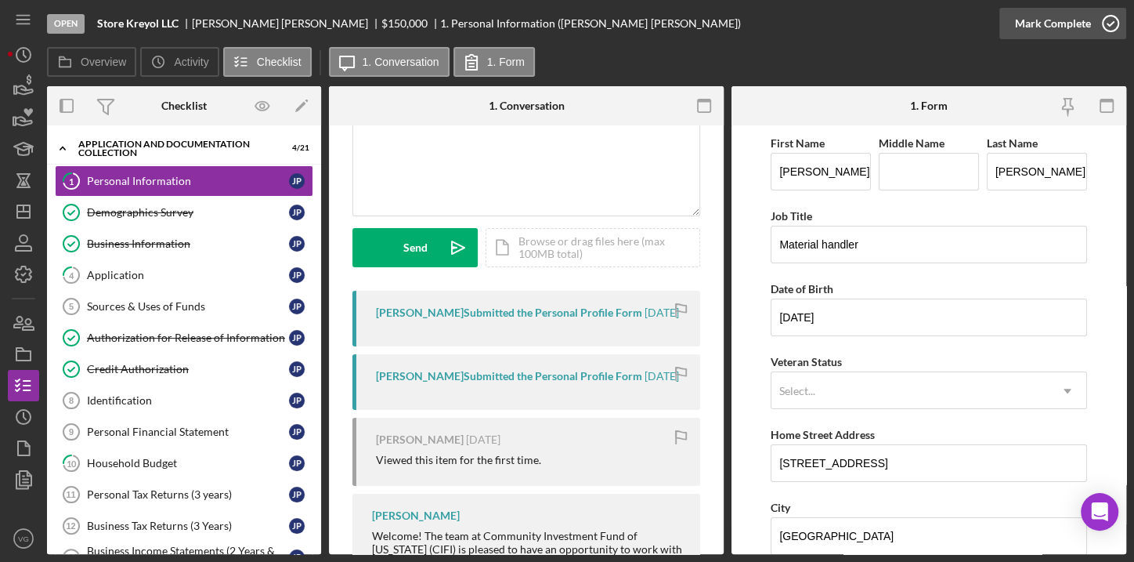
click at [1080, 26] on div "Mark Complete" at bounding box center [1053, 23] width 76 height 31
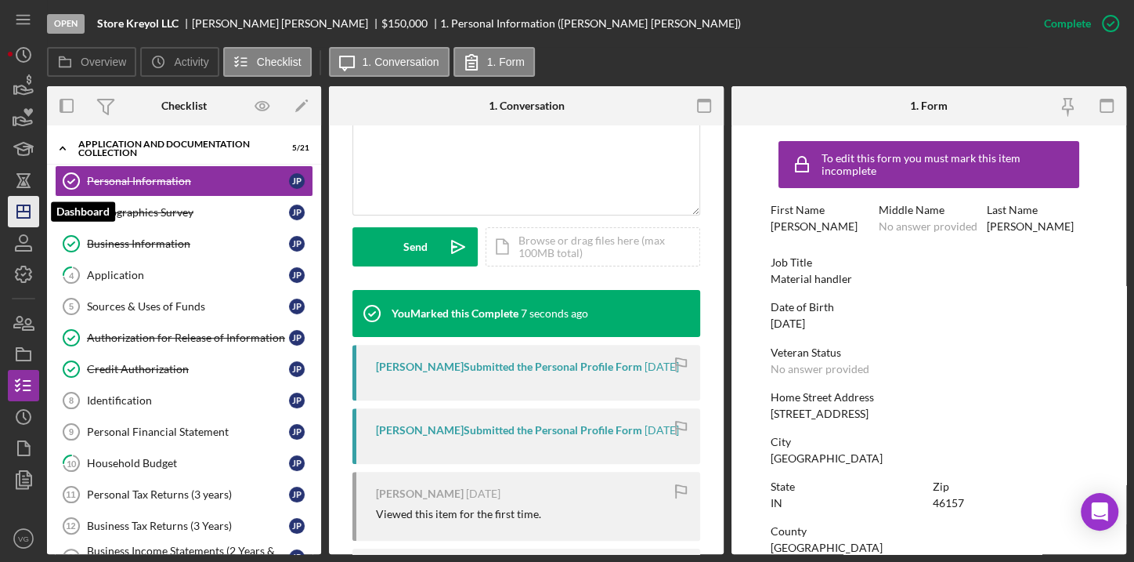
click at [24, 215] on icon "Icon/Dashboard" at bounding box center [23, 211] width 39 height 39
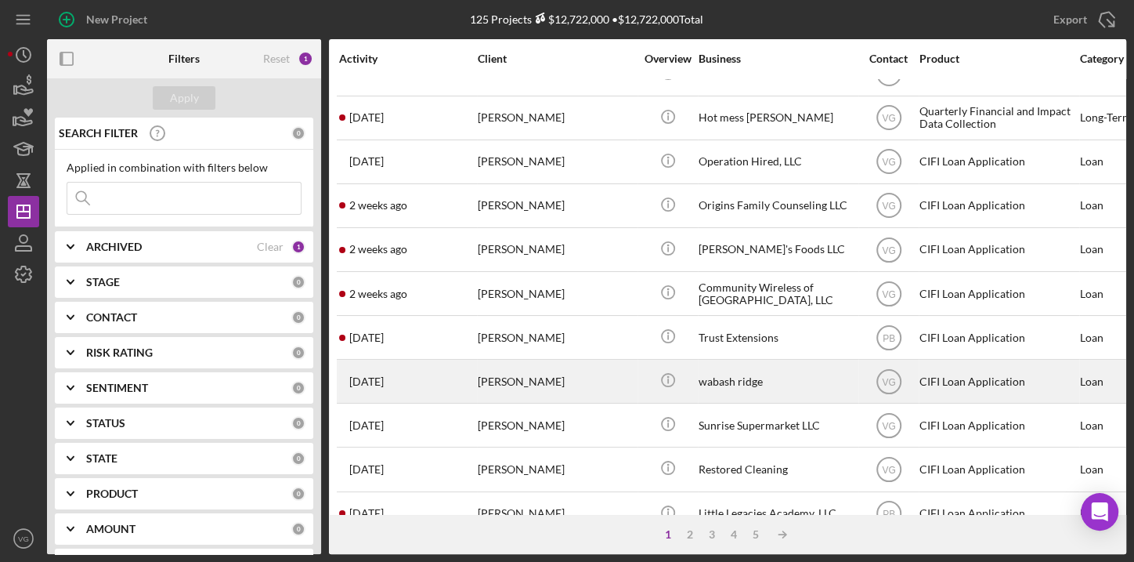
scroll to position [142, 0]
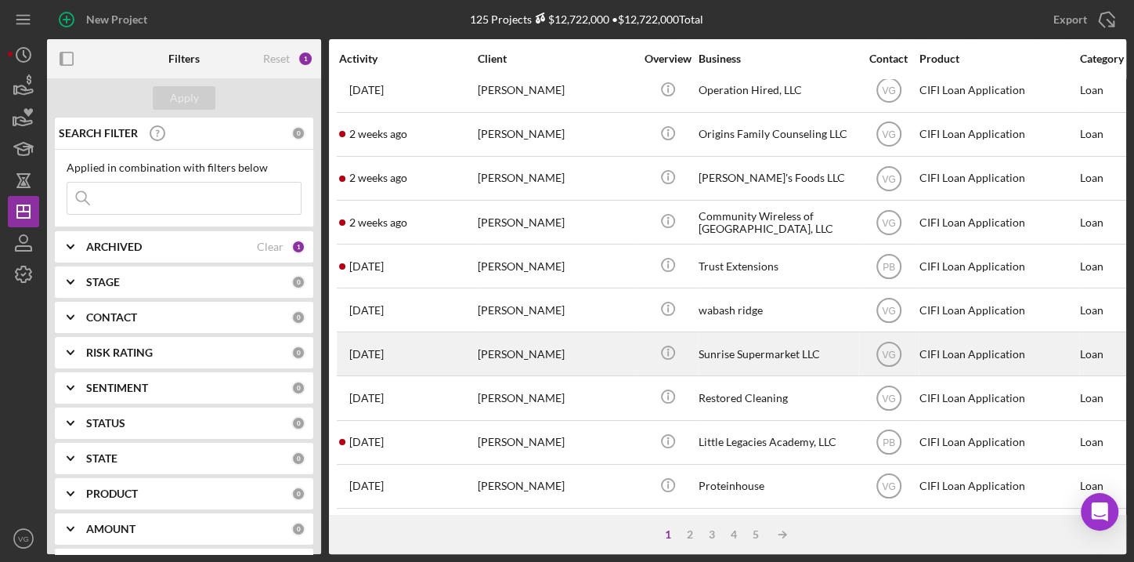
click at [517, 350] on div "[PERSON_NAME]" at bounding box center [556, 354] width 157 height 42
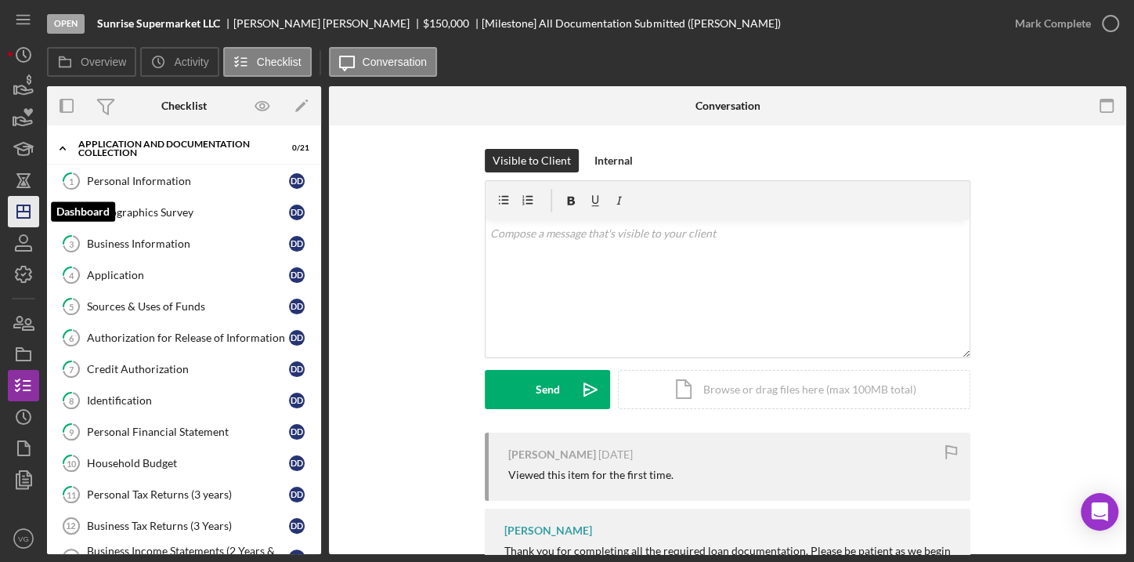
click at [24, 213] on icon "Icon/Dashboard" at bounding box center [23, 211] width 39 height 39
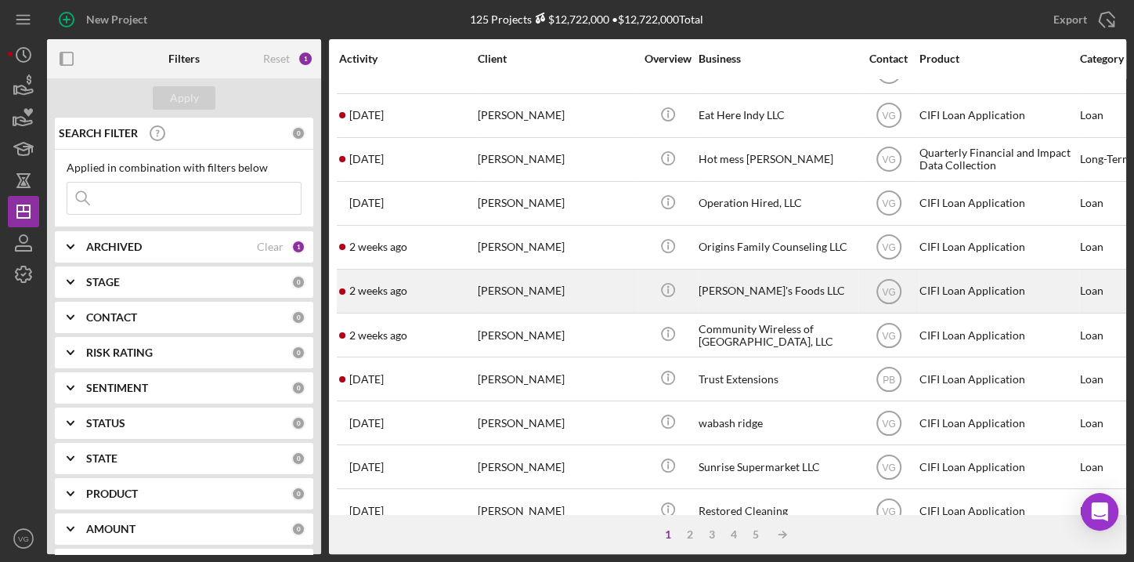
scroll to position [71, 0]
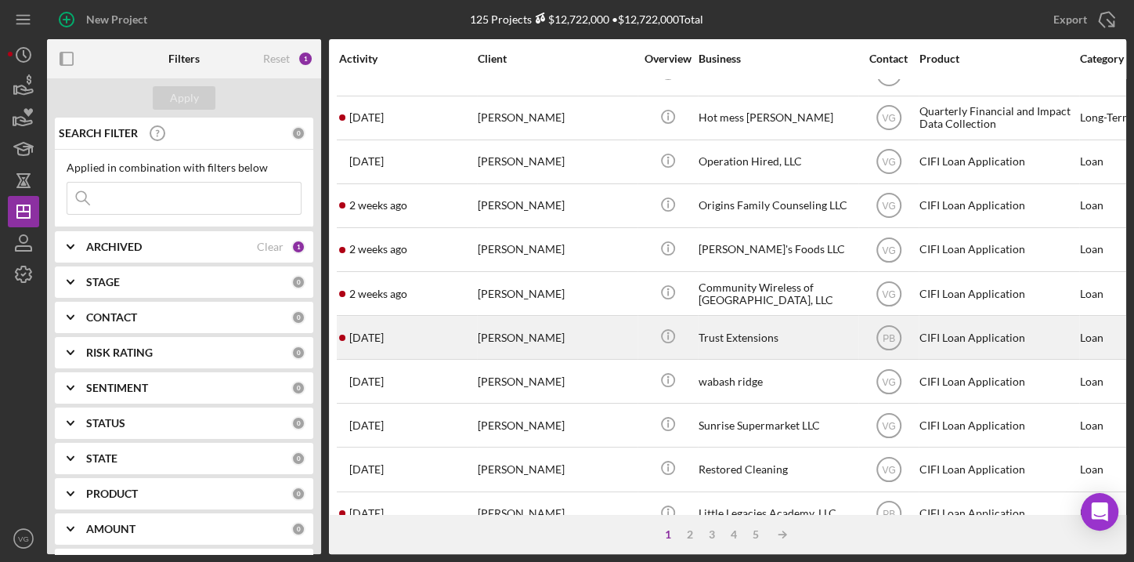
click at [573, 343] on div "[PERSON_NAME]" at bounding box center [556, 337] width 157 height 42
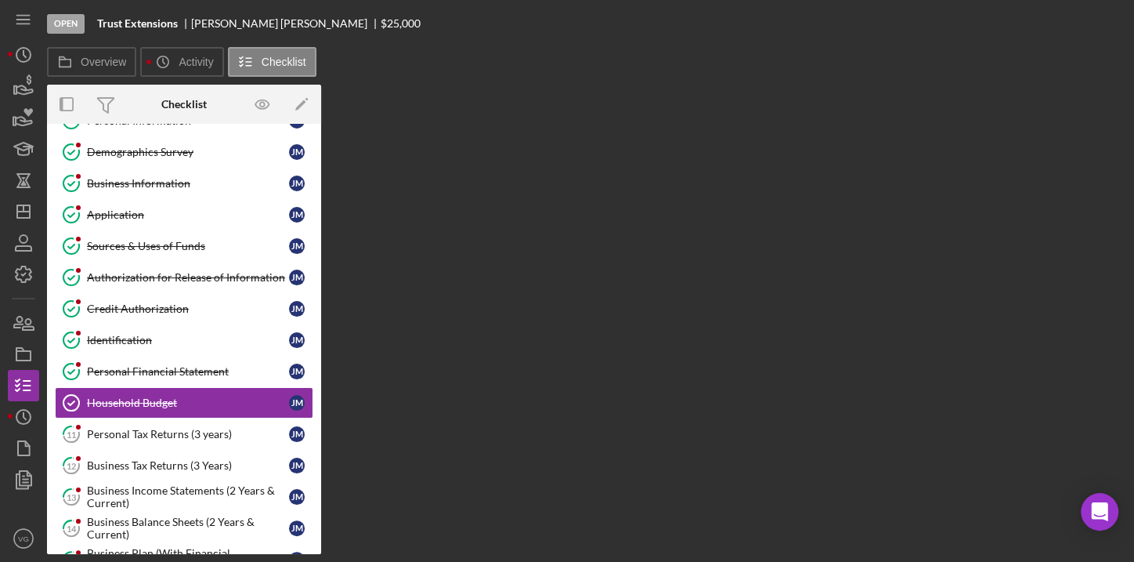
scroll to position [118, 0]
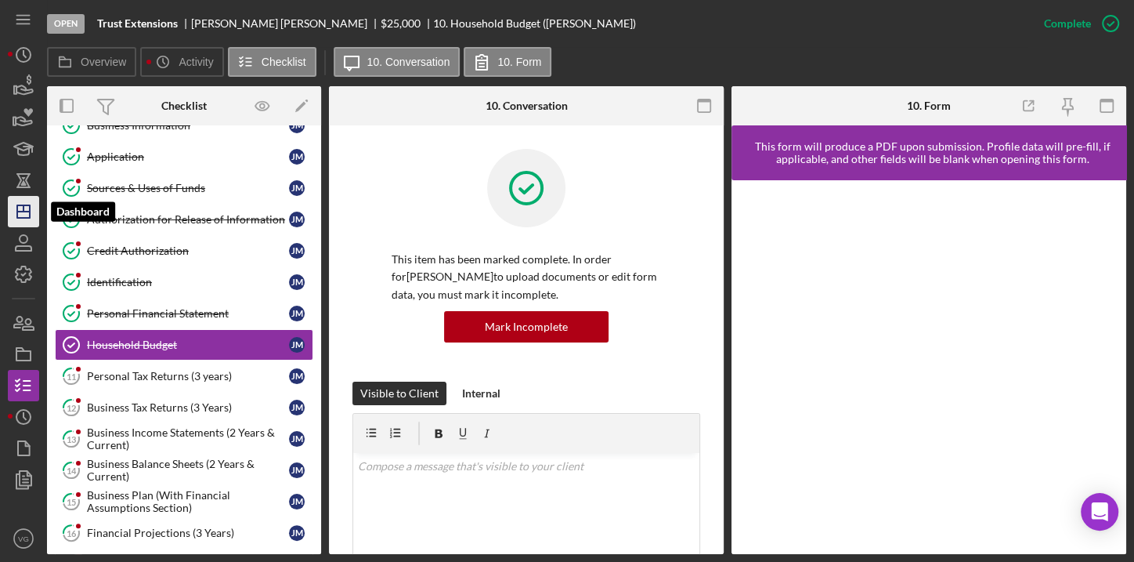
click at [22, 218] on polygon "button" at bounding box center [23, 211] width 13 height 13
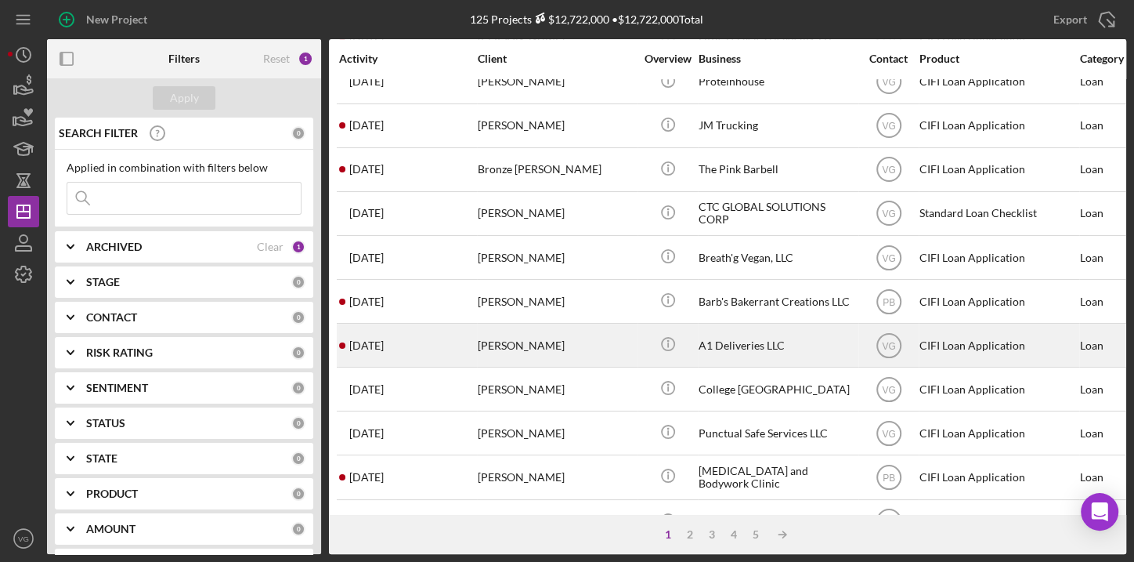
scroll to position [570, 0]
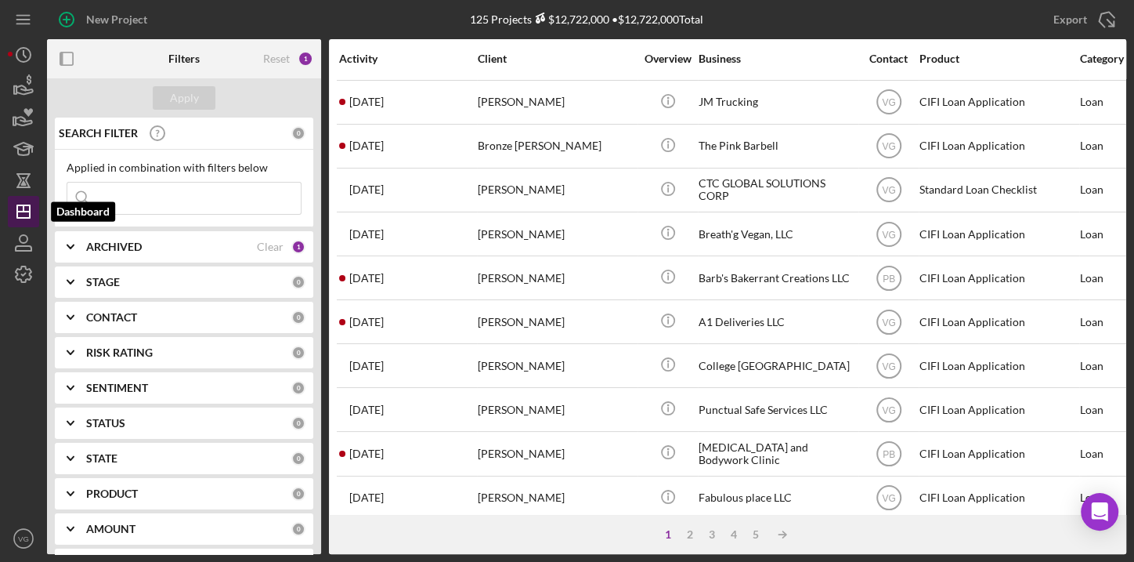
click at [24, 210] on icon "Icon/Dashboard" at bounding box center [23, 211] width 39 height 39
click at [20, 212] on line "button" at bounding box center [23, 212] width 13 height 0
click at [111, 198] on input at bounding box center [183, 198] width 233 height 31
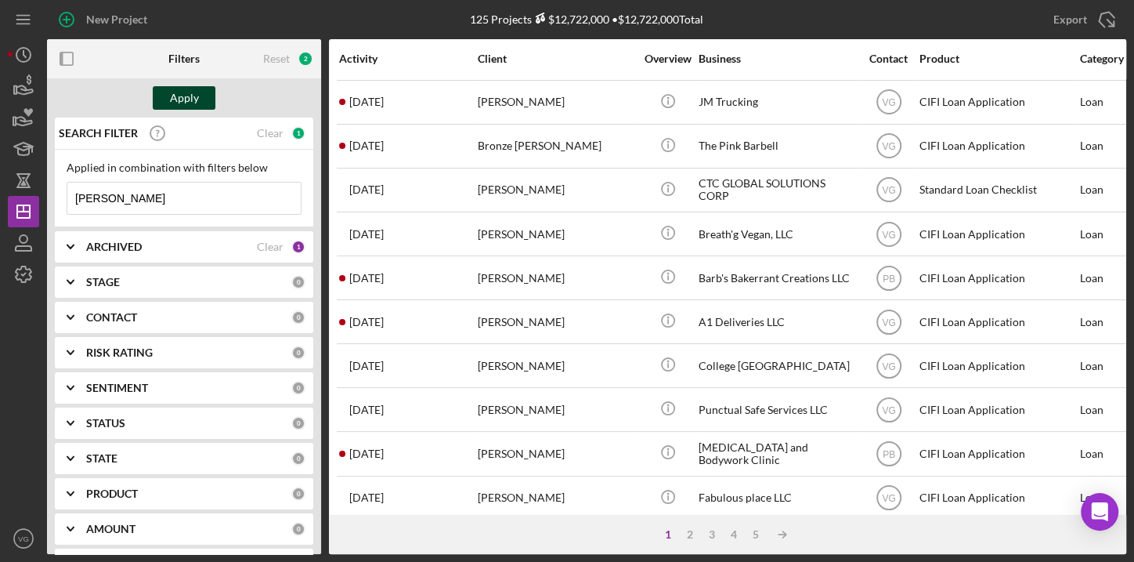
click at [176, 89] on div "Apply" at bounding box center [184, 98] width 29 height 24
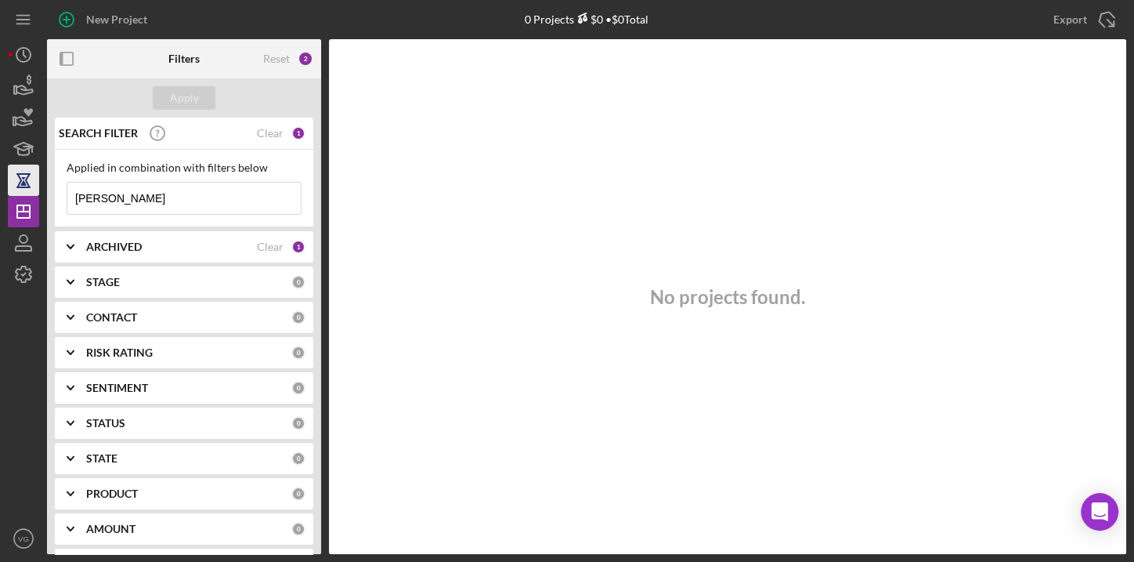
drag, startPoint x: 157, startPoint y: 197, endPoint x: 30, endPoint y: 190, distance: 127.1
click at [30, 190] on div "New Project 0 Projects $0 • $0 Total Export Icon/Export Filters Reset 2 Apply S…" at bounding box center [567, 277] width 1119 height 554
drag, startPoint x: 151, startPoint y: 204, endPoint x: 66, endPoint y: 198, distance: 85.6
click at [67, 198] on div "[PERSON_NAME]/Menu Close" at bounding box center [184, 198] width 235 height 33
drag, startPoint x: 128, startPoint y: 202, endPoint x: 56, endPoint y: 194, distance: 71.8
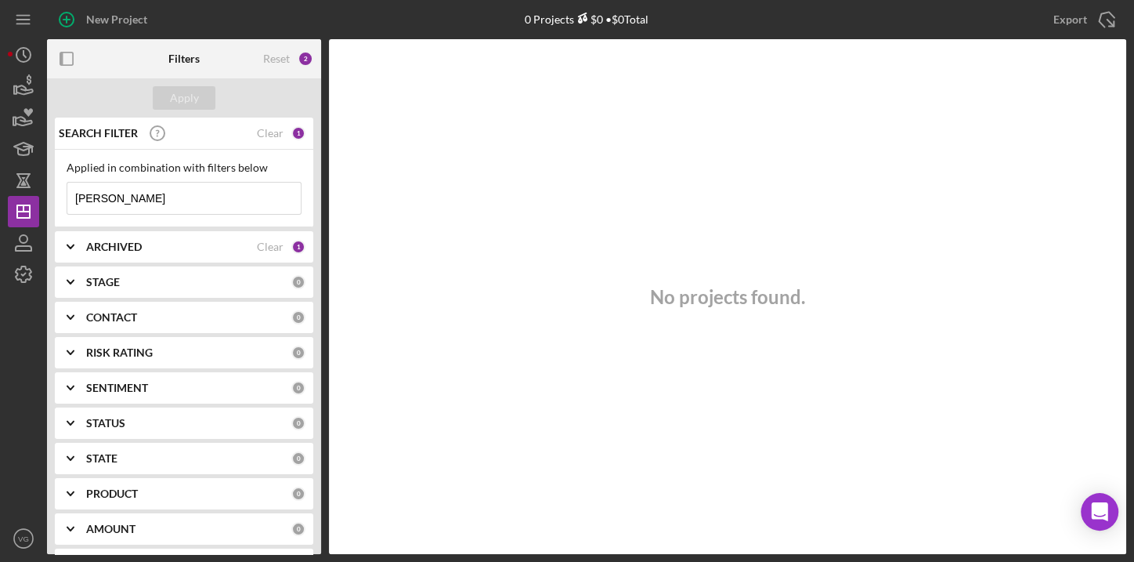
click at [56, 194] on div "Applied in combination with filters below [PERSON_NAME] Icon/Menu Close" at bounding box center [184, 189] width 259 height 78
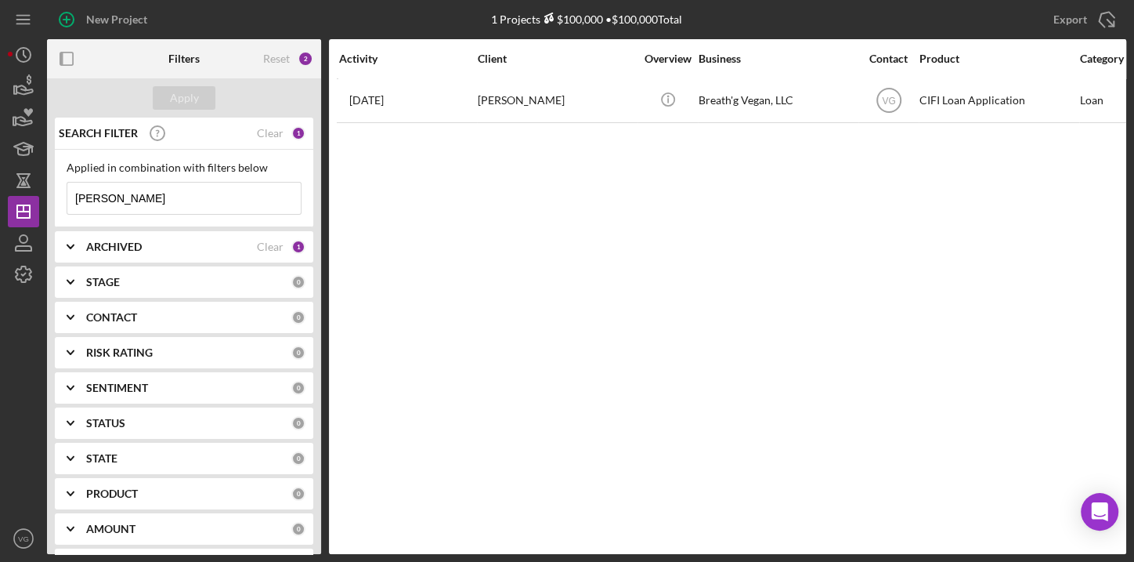
drag, startPoint x: 203, startPoint y: 193, endPoint x: 68, endPoint y: 194, distance: 134.8
click at [68, 194] on input "[PERSON_NAME]" at bounding box center [183, 198] width 233 height 31
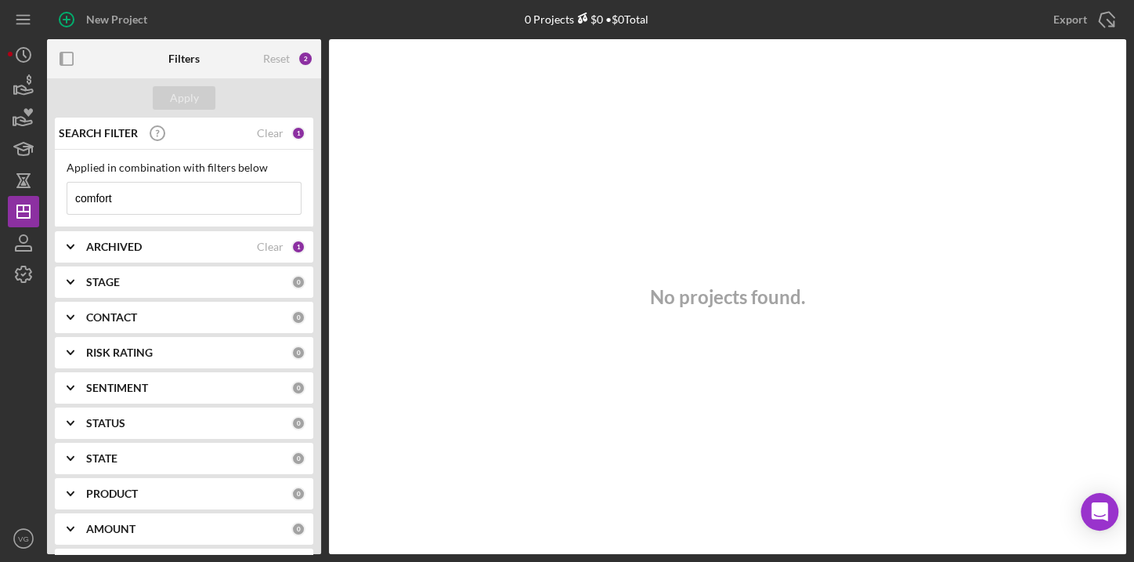
type input "comfort"
click at [259, 132] on div "Clear" at bounding box center [270, 133] width 27 height 13
click at [205, 197] on input at bounding box center [183, 198] width 233 height 31
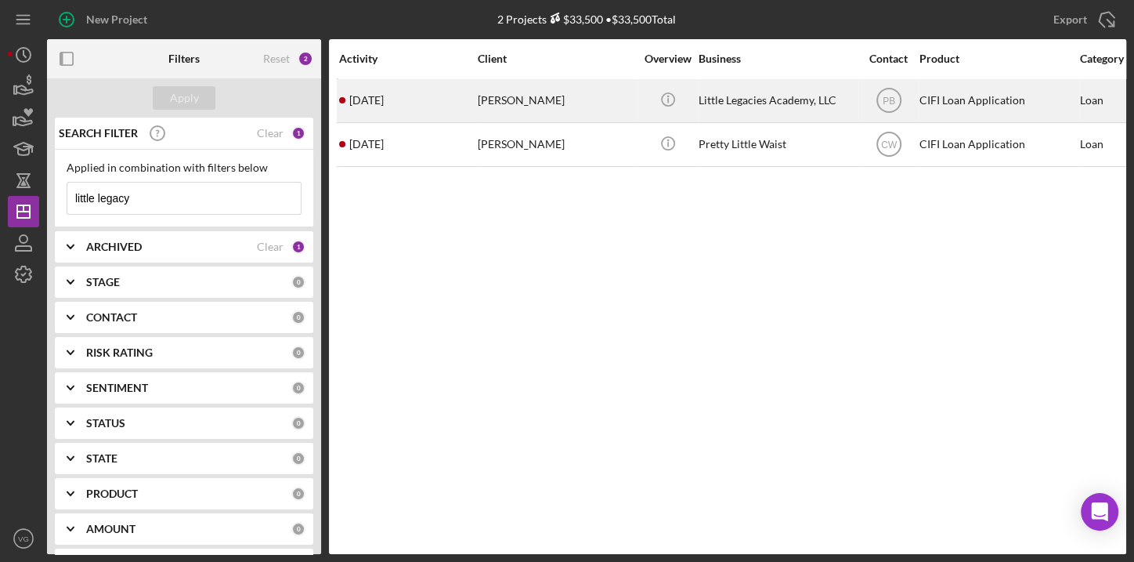
type input "little legacy"
click at [519, 96] on div "[PERSON_NAME]" at bounding box center [556, 101] width 157 height 42
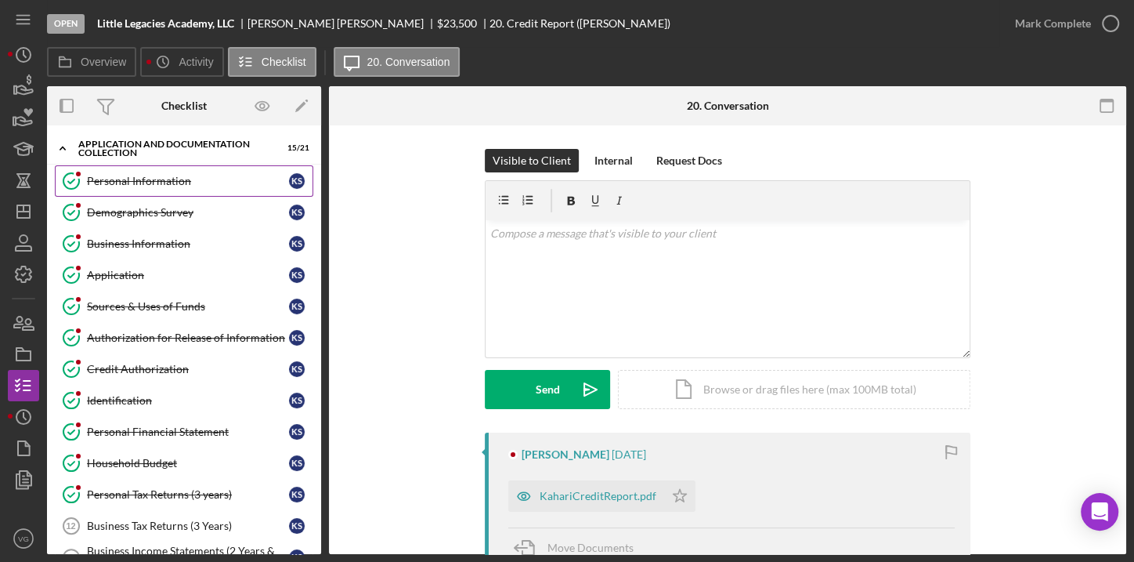
click at [161, 186] on link "Personal Information Personal Information K S" at bounding box center [184, 180] width 259 height 31
